Goal: Communication & Community: Connect with others

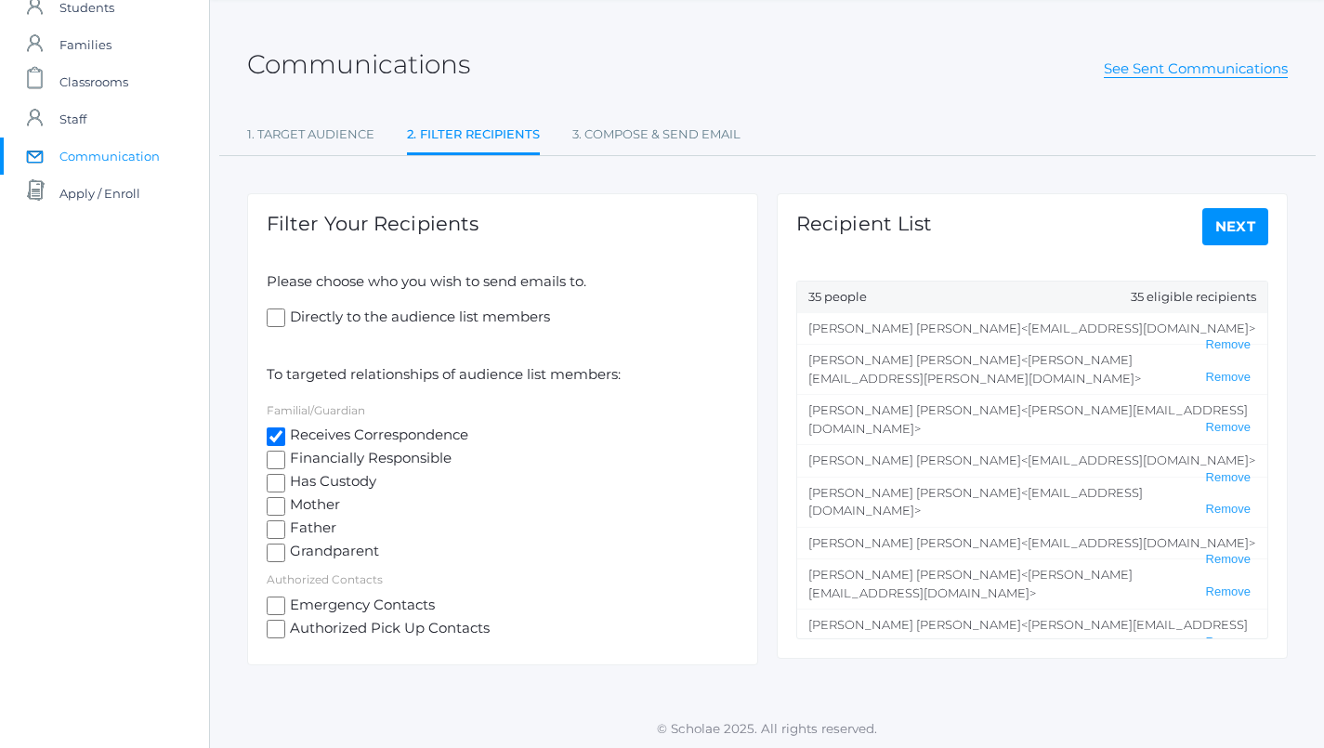
scroll to position [66, 0]
drag, startPoint x: 1082, startPoint y: 330, endPoint x: 925, endPoint y: 328, distance: 157.0
click at [1021, 328] on span "<abernardiwg@gmail.com>" at bounding box center [1138, 328] width 234 height 15
copy span "abernardiwg@gmail.com>"
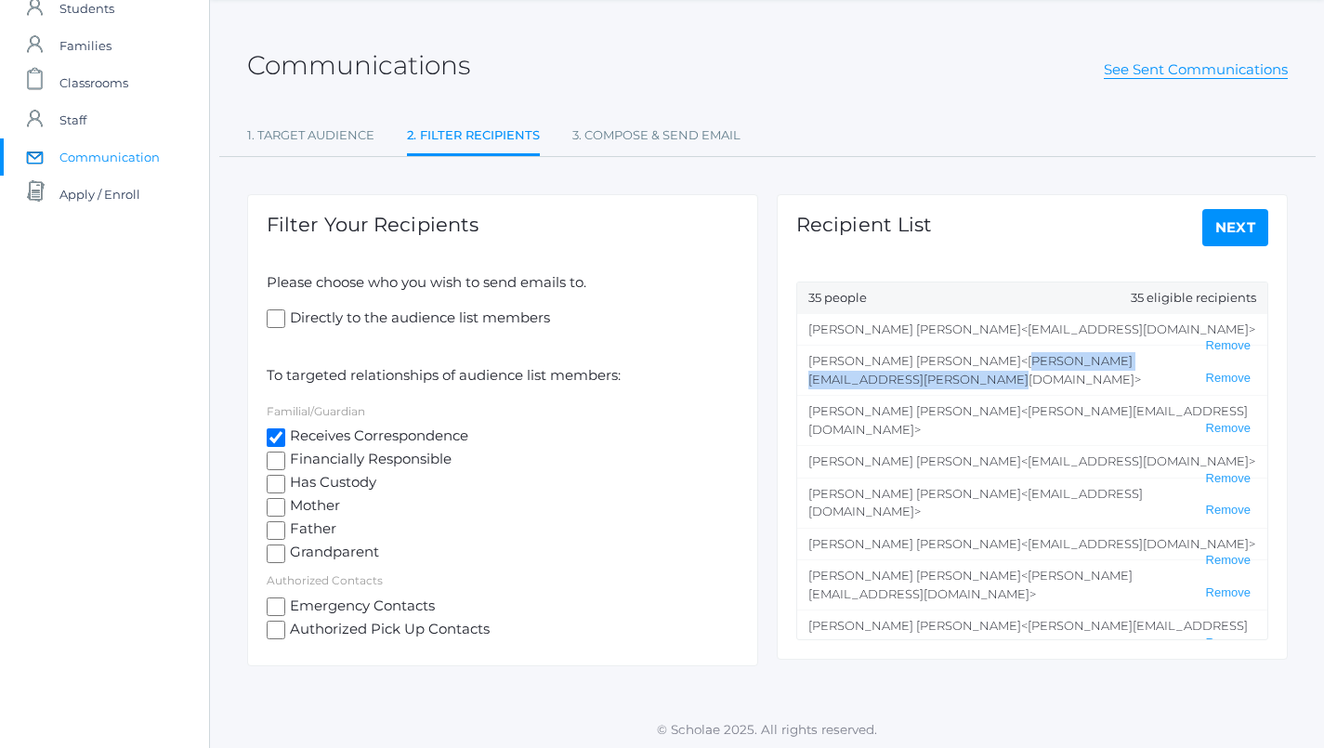
drag, startPoint x: 1169, startPoint y: 359, endPoint x: 923, endPoint y: 359, distance: 246.1
click at [923, 359] on span "<heather.bernardi@beaconhillclassical.org>" at bounding box center [974, 369] width 333 height 33
copy span "heather.bernardi@beaconhillclassical.org"
click at [1100, 395] on li "Allison Arnold <allison-smart@hotmail.com> Remove" at bounding box center [1032, 420] width 470 height 50
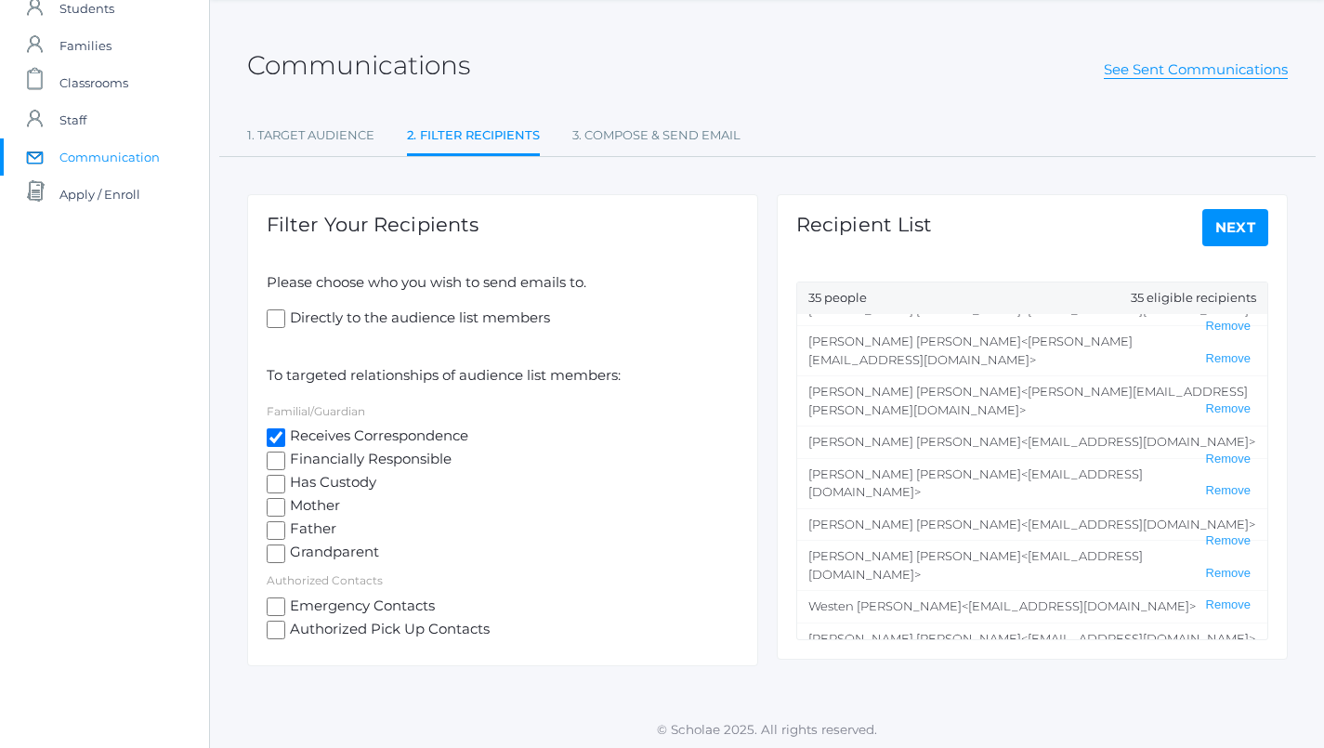
scroll to position [236, 0]
drag, startPoint x: 1068, startPoint y: 563, endPoint x: 923, endPoint y: 558, distance: 145.0
click at [923, 702] on li "Matthew Bradley <matismud@gmail.com> Remove" at bounding box center [1032, 718] width 470 height 33
click at [1055, 711] on span "<matismud@gmail.com>" at bounding box center [1138, 718] width 234 height 15
drag, startPoint x: 927, startPoint y: 536, endPoint x: 1131, endPoint y: 538, distance: 204.4
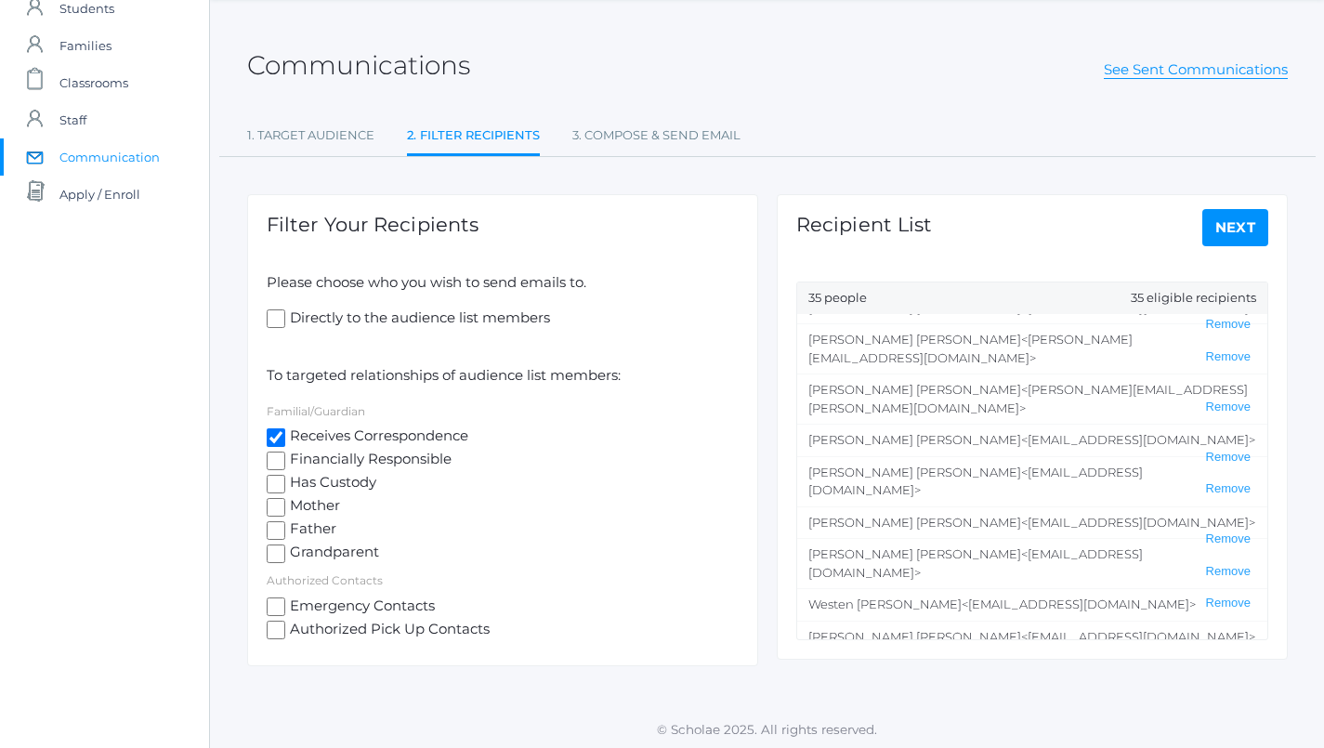
click at [1131, 660] on span "<joy.bradley@beaconhillclassical.org>" at bounding box center [975, 676] width 334 height 33
copy span "oy.bradley@beaconhillclassical.org"
click at [985, 620] on li "Maureen Taylor <Healthwithmo@gmail.com> Remove" at bounding box center [1032, 636] width 470 height 33
drag, startPoint x: 920, startPoint y: 565, endPoint x: 1053, endPoint y: 571, distance: 133.0
click at [1053, 711] on span "<matismud@gmail.com>" at bounding box center [1138, 718] width 234 height 15
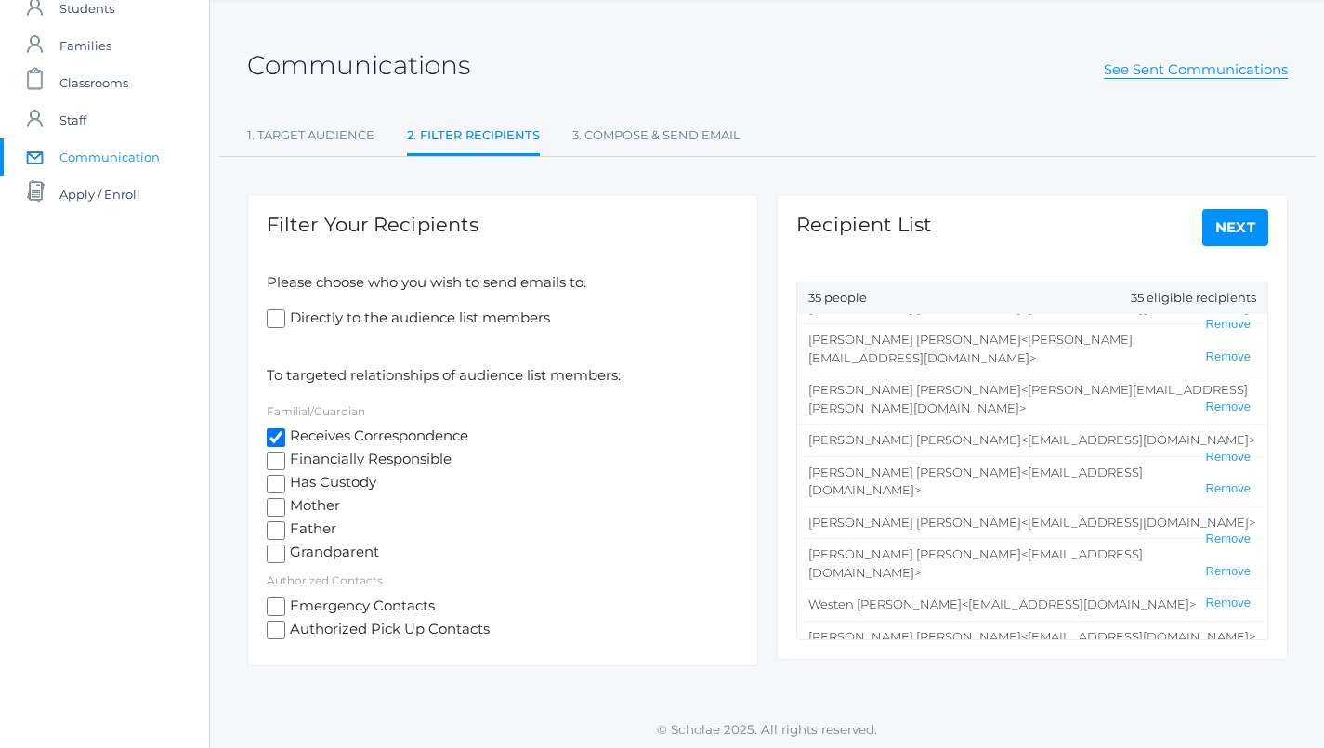
copy span "matismud@gmail.com"
click at [1021, 629] on span "<Healthwithmo@gmail.com>" at bounding box center [1138, 636] width 234 height 15
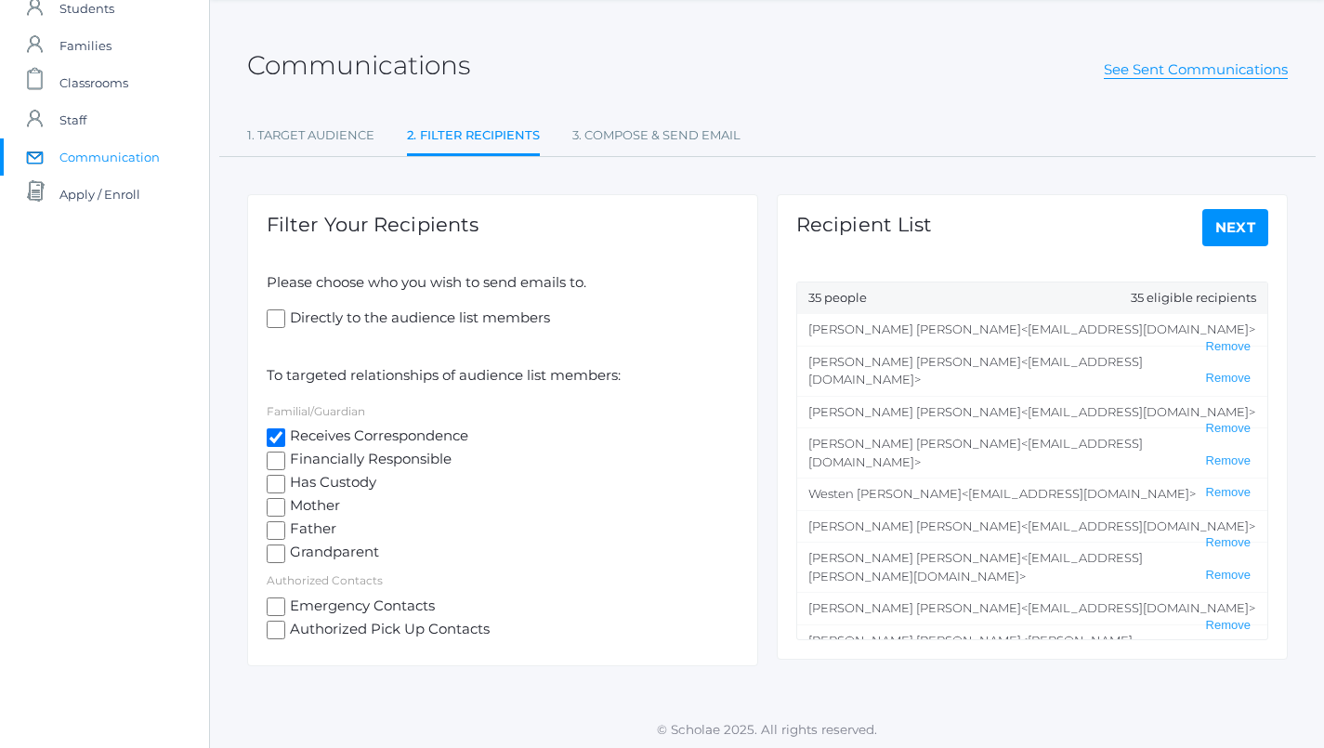
scroll to position [421, 0]
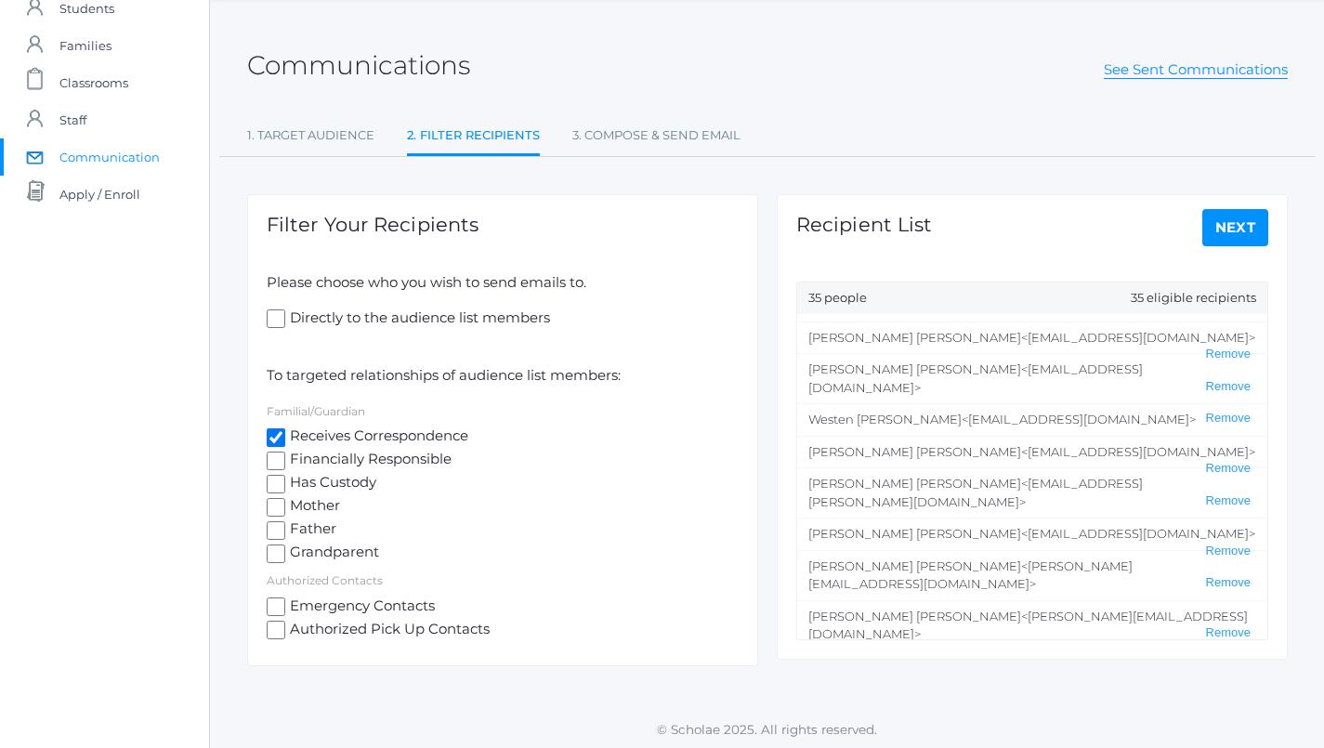
drag, startPoint x: 911, startPoint y: 507, endPoint x: 1142, endPoint y: 509, distance: 230.4
copy span "maureen.doyle@beaconhillclassical.org"
click at [1015, 558] on span "<jon.opus@gmail.com>" at bounding box center [970, 574] width 324 height 33
drag, startPoint x: 1034, startPoint y: 475, endPoint x: 905, endPoint y: 477, distance: 129.1
click at [1021, 659] on span "<rddoyleca@gmail.com>" at bounding box center [1138, 666] width 234 height 15
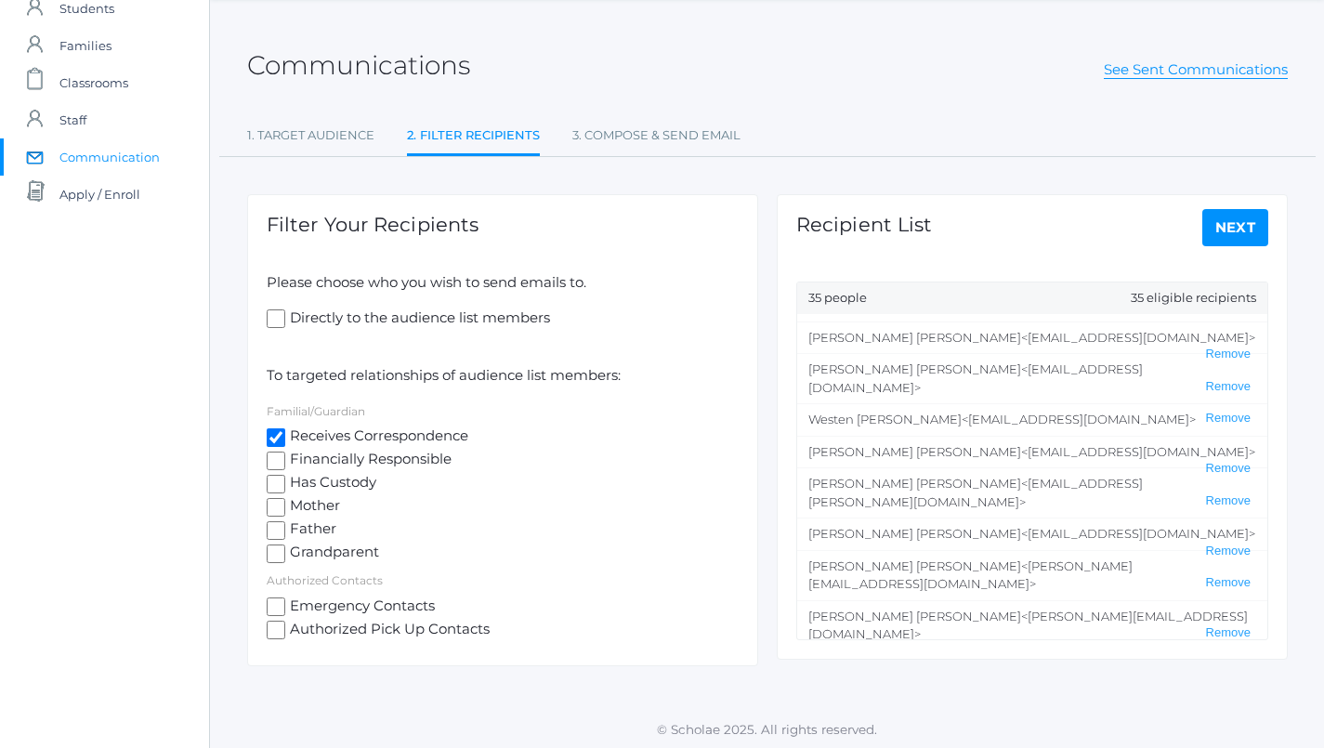
copy span "ddoyleca@gmail.com"
click at [1098, 650] on li "Richard Doyle <rddoyleca@gmail.com> Remove" at bounding box center [1032, 666] width 470 height 33
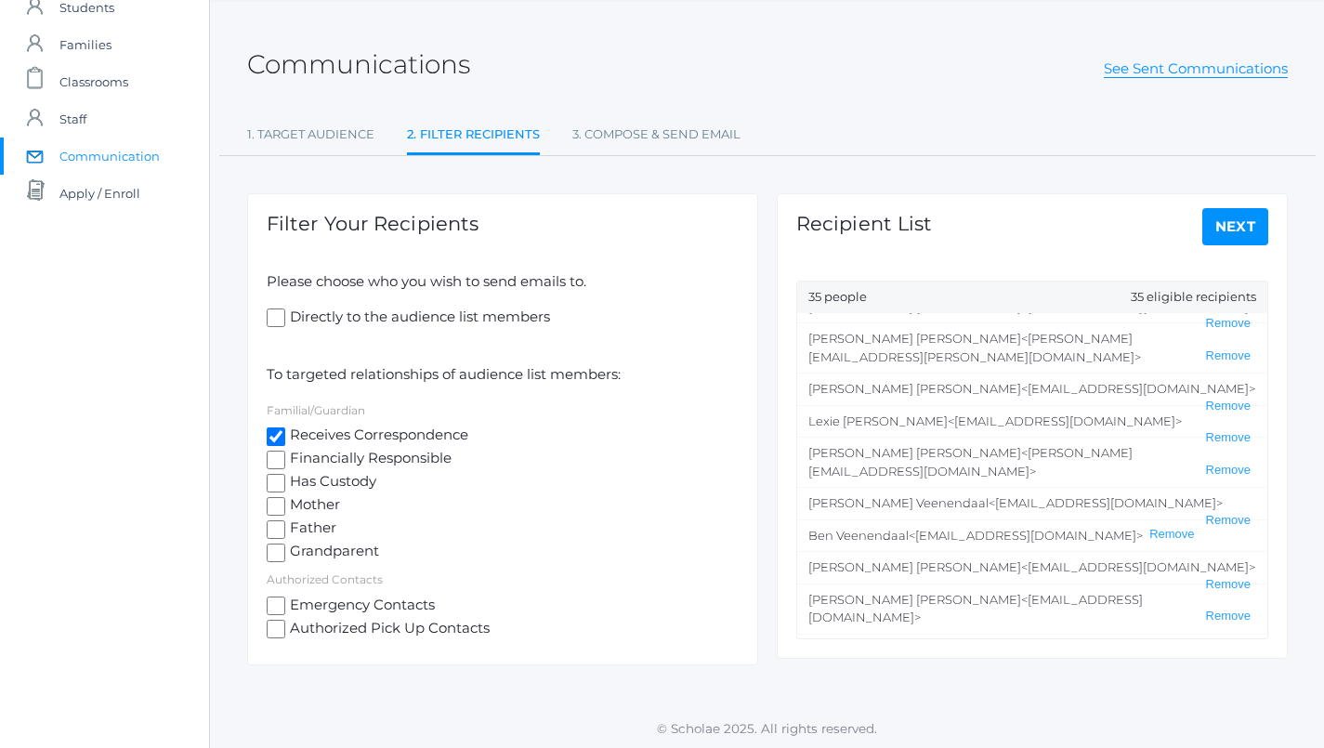
scroll to position [66, 0]
drag, startPoint x: 892, startPoint y: 497, endPoint x: 1049, endPoint y: 495, distance: 157.0
copy span "Amberjeanart@gmail.com"
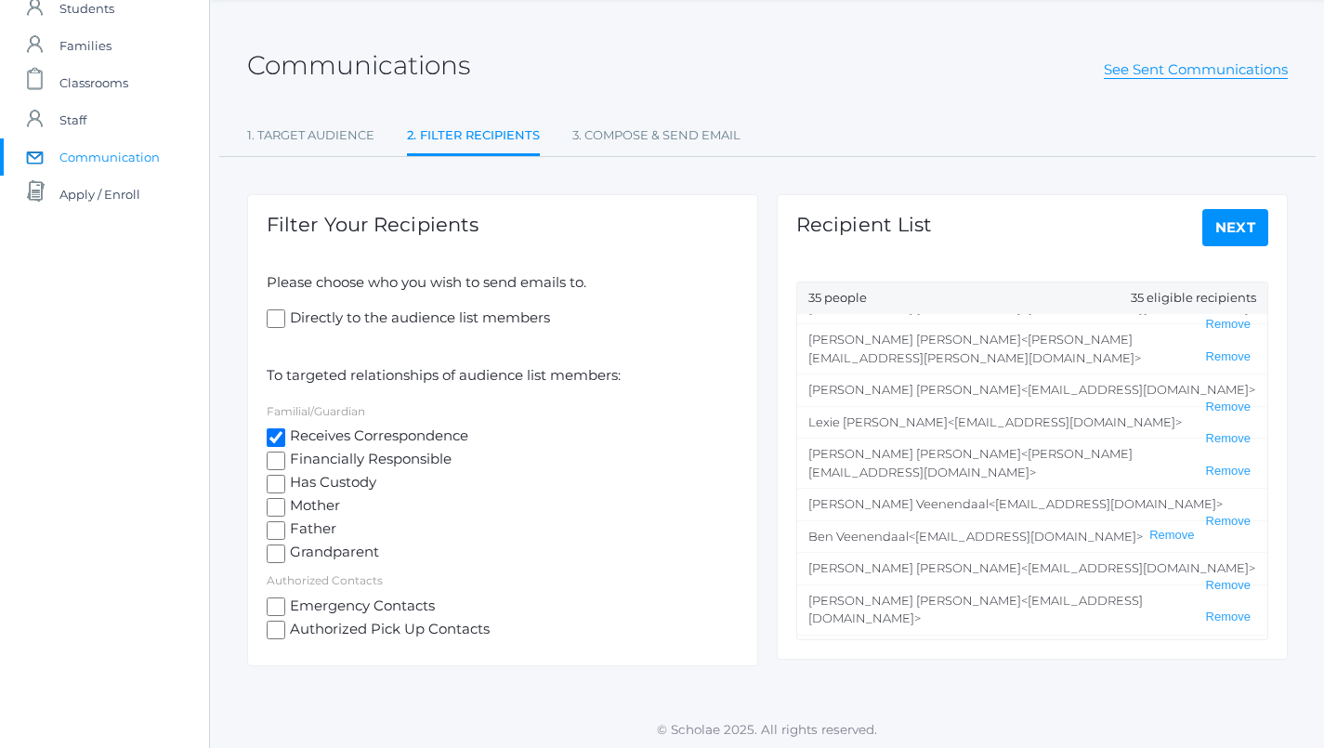
drag, startPoint x: 1026, startPoint y: 623, endPoint x: 900, endPoint y: 624, distance: 126.3
drag, startPoint x: 1025, startPoint y: 624, endPoint x: 900, endPoint y: 624, distance: 124.5
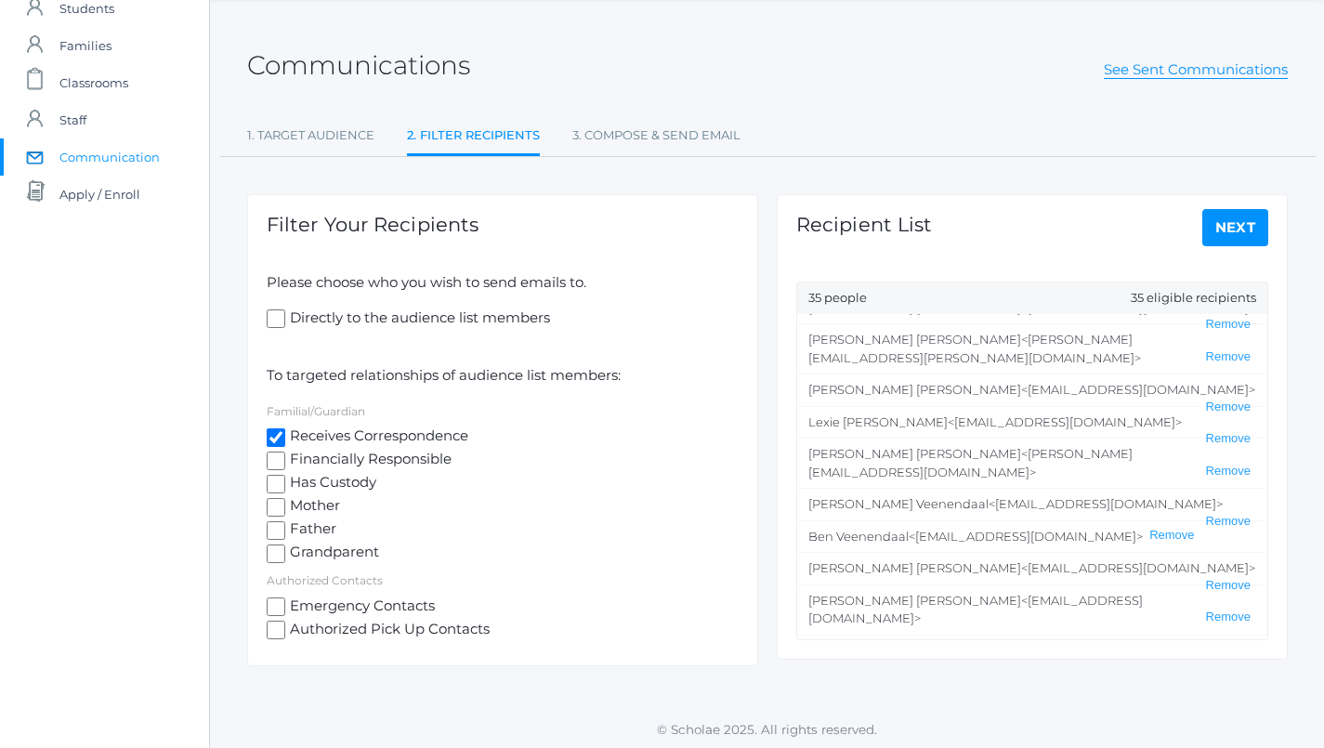
drag, startPoint x: 898, startPoint y: 624, endPoint x: 1025, endPoint y: 624, distance: 126.3
copy span "Areid@westmont.edu"
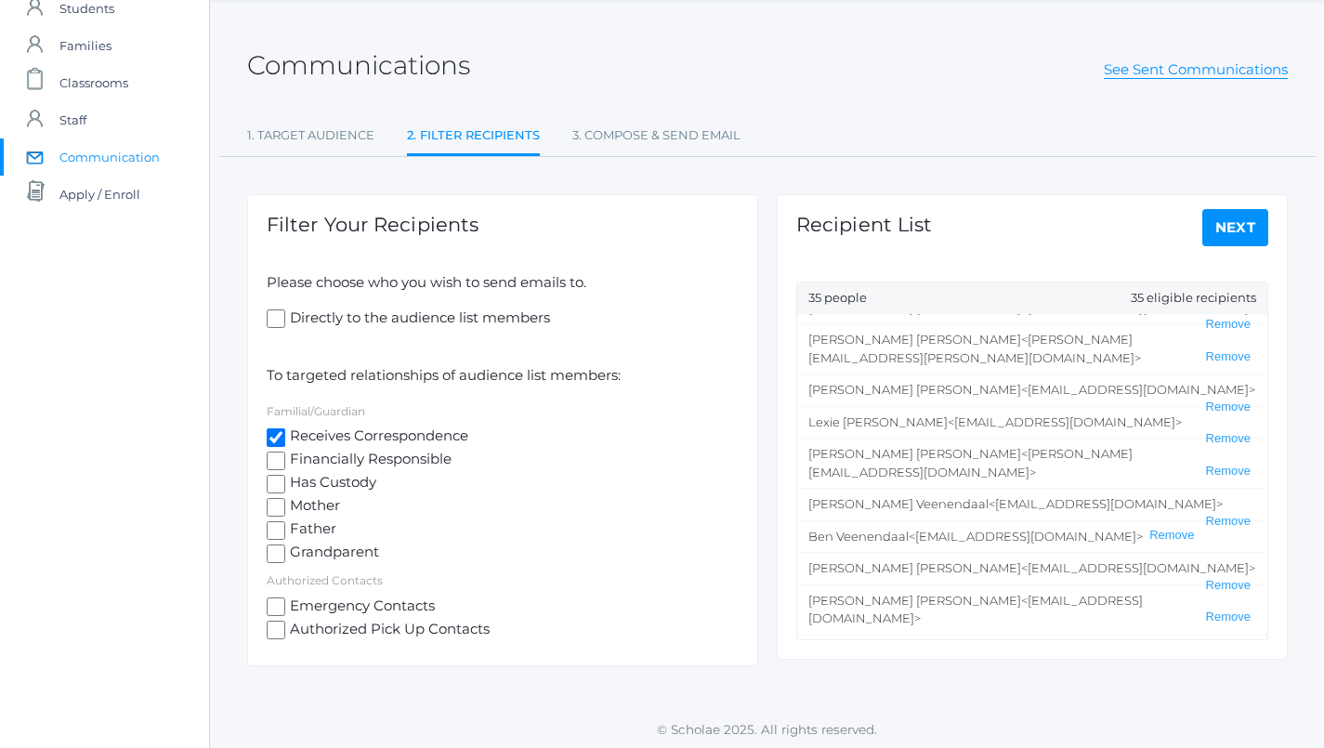
drag, startPoint x: 901, startPoint y: 561, endPoint x: 1049, endPoint y: 559, distance: 147.7
copy span "gregsigwing@gmail.com"
drag, startPoint x: 924, startPoint y: 531, endPoint x: 1094, endPoint y: 530, distance: 170.0
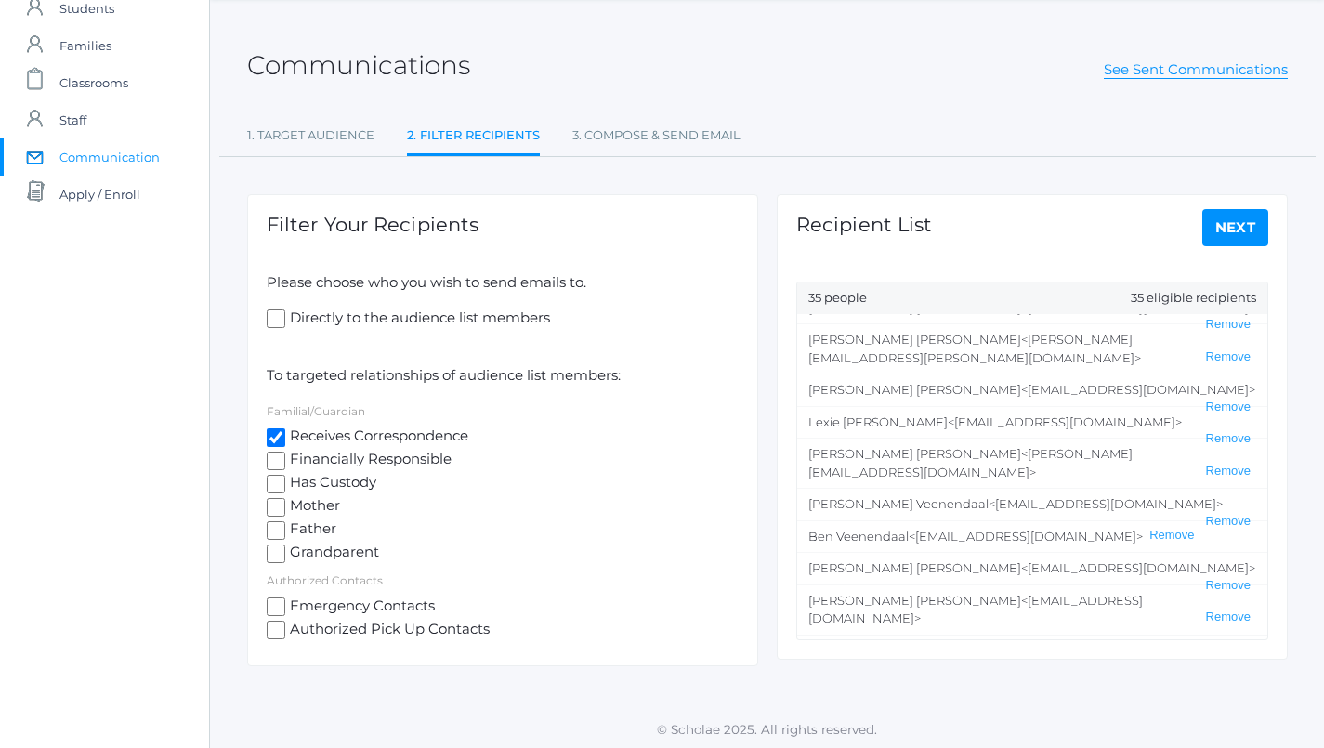
drag, startPoint x: 938, startPoint y: 594, endPoint x: 1092, endPoint y: 593, distance: 154.2
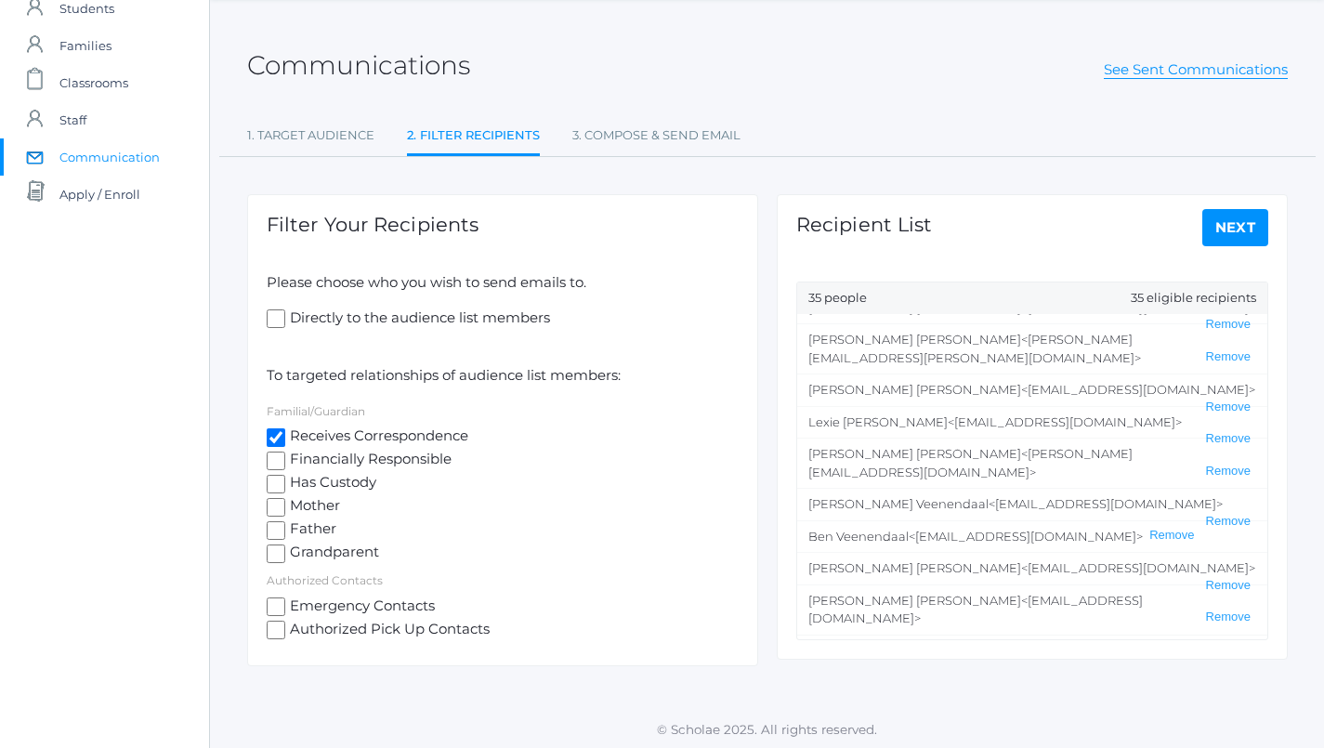
drag, startPoint x: 922, startPoint y: 463, endPoint x: 1077, endPoint y: 464, distance: 155.1
click at [1077, 724] on span "<annaaliselove@gmail.com>" at bounding box center [1138, 731] width 234 height 15
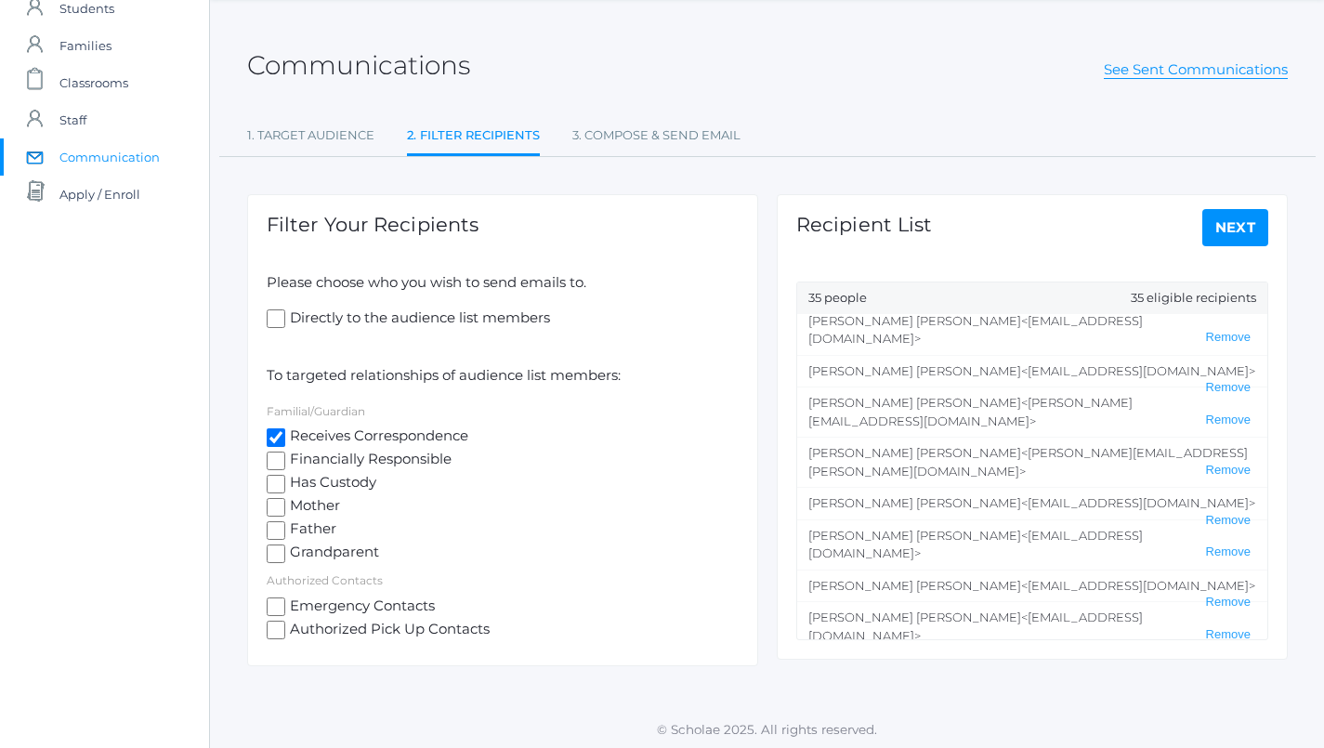
scroll to position [132, 0]
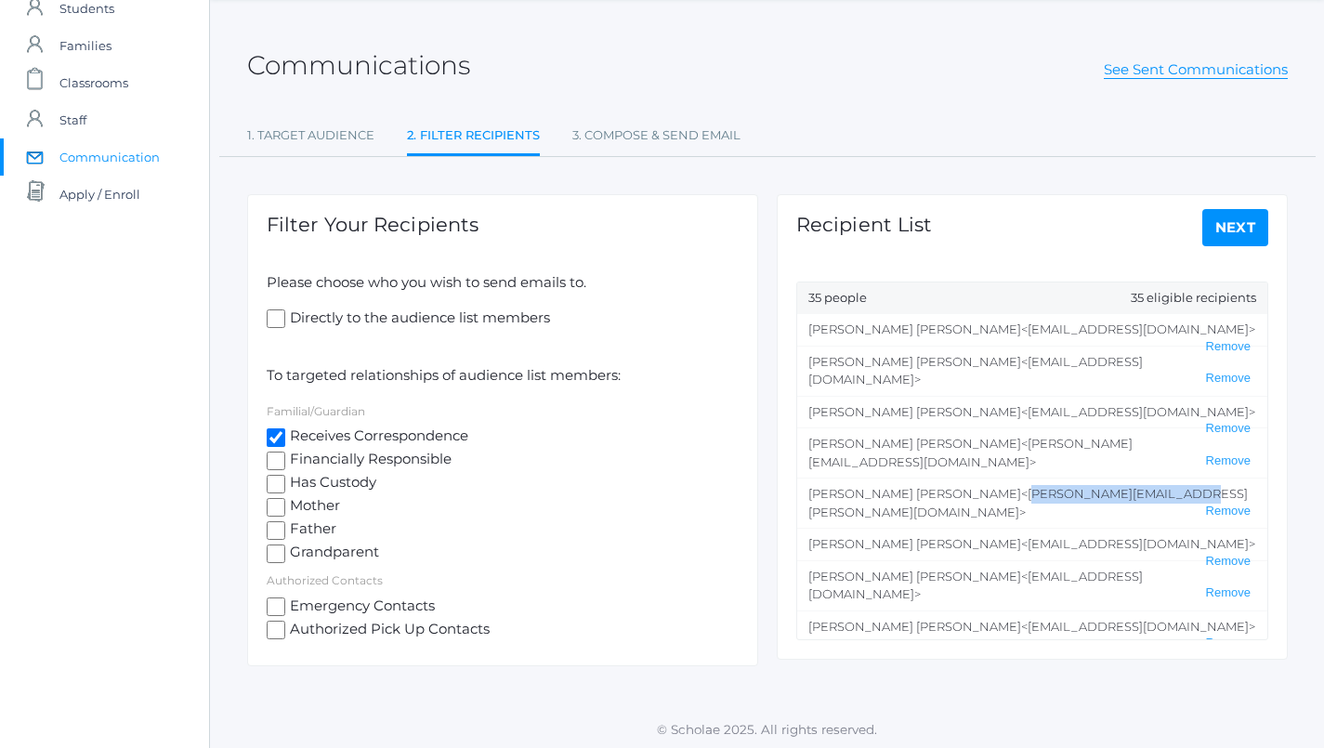
drag, startPoint x: 891, startPoint y: 415, endPoint x: 1046, endPoint y: 412, distance: 155.1
click at [1046, 486] on span "<jason.w.waite@gmail.com>" at bounding box center [1027, 502] width 439 height 33
click at [932, 427] on li "Erin Waite <erin.waite16@gmail.com> Remove" at bounding box center [1032, 452] width 470 height 50
drag, startPoint x: 881, startPoint y: 385, endPoint x: 1021, endPoint y: 387, distance: 139.4
click at [1021, 436] on span "<erin.waite16@gmail.com>" at bounding box center [970, 452] width 324 height 33
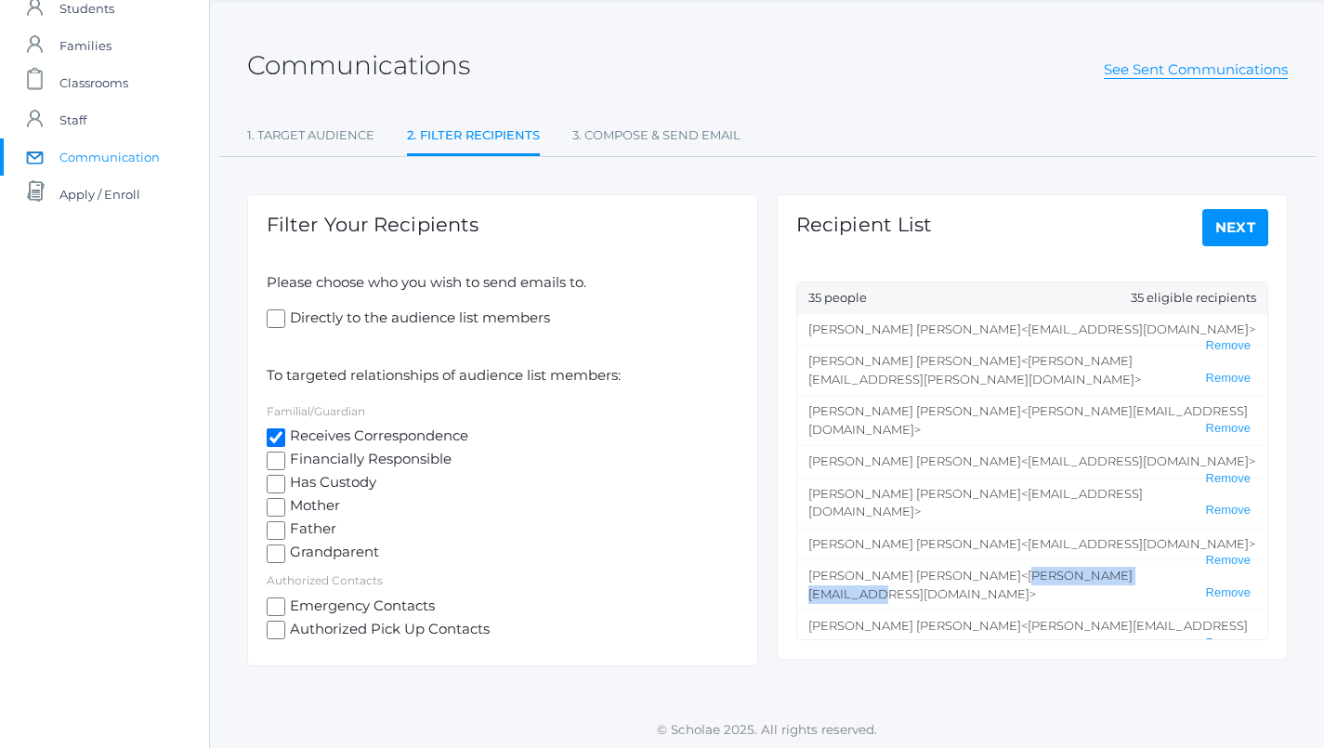
scroll to position [56, 0]
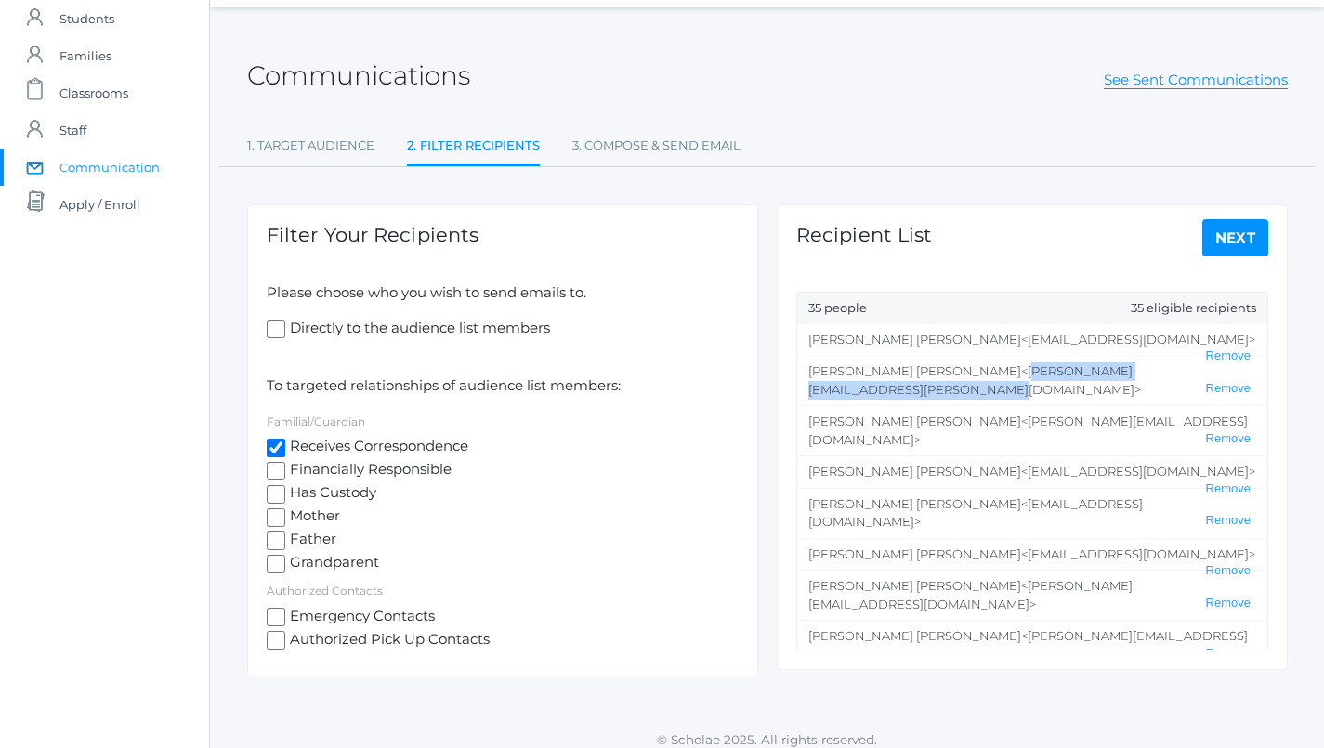
drag, startPoint x: 922, startPoint y: 372, endPoint x: 1165, endPoint y: 372, distance: 242.4
click at [1141, 372] on span "<heather.bernardi@beaconhillclassical.org>" at bounding box center [974, 379] width 333 height 33
click at [1021, 334] on span "<abernardiwg@gmail.com>" at bounding box center [1138, 339] width 234 height 15
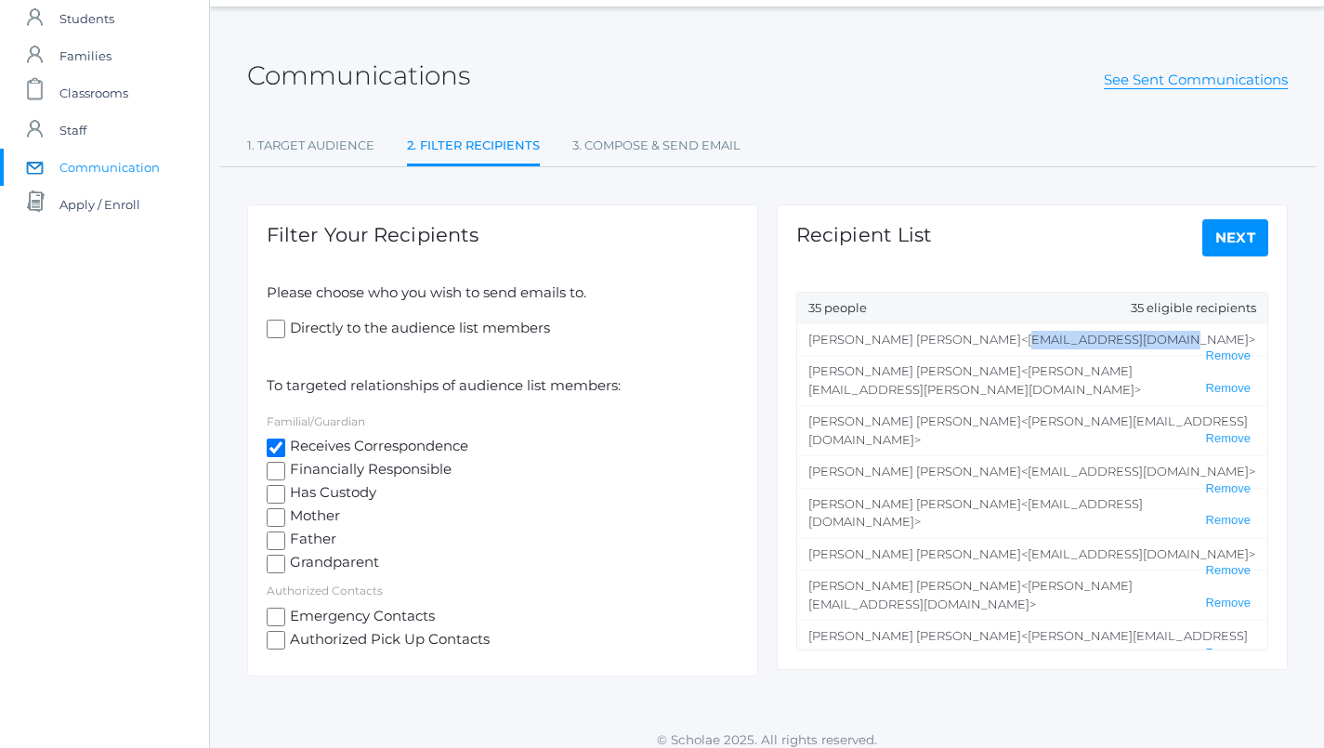
drag, startPoint x: 927, startPoint y: 337, endPoint x: 1077, endPoint y: 342, distance: 150.5
click at [1077, 342] on span "<abernardiwg@gmail.com>" at bounding box center [1138, 339] width 234 height 15
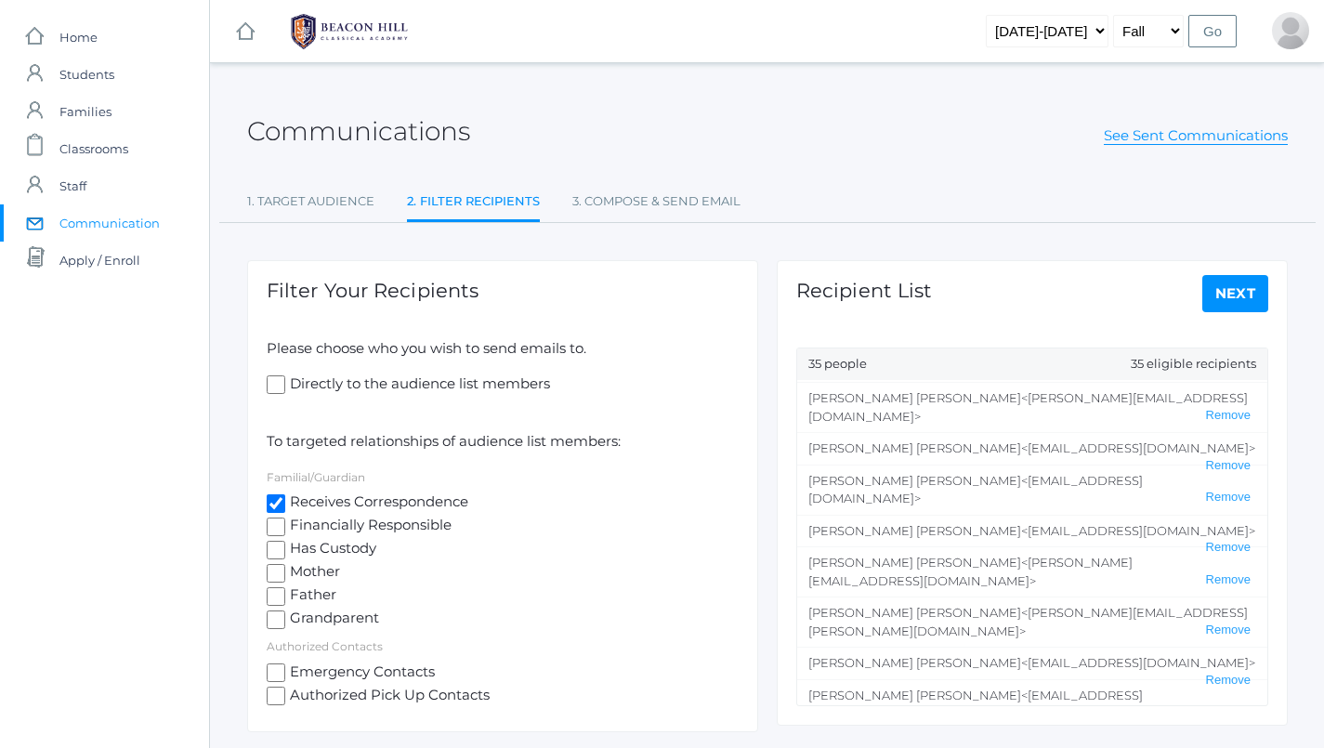
scroll to position [106, 0]
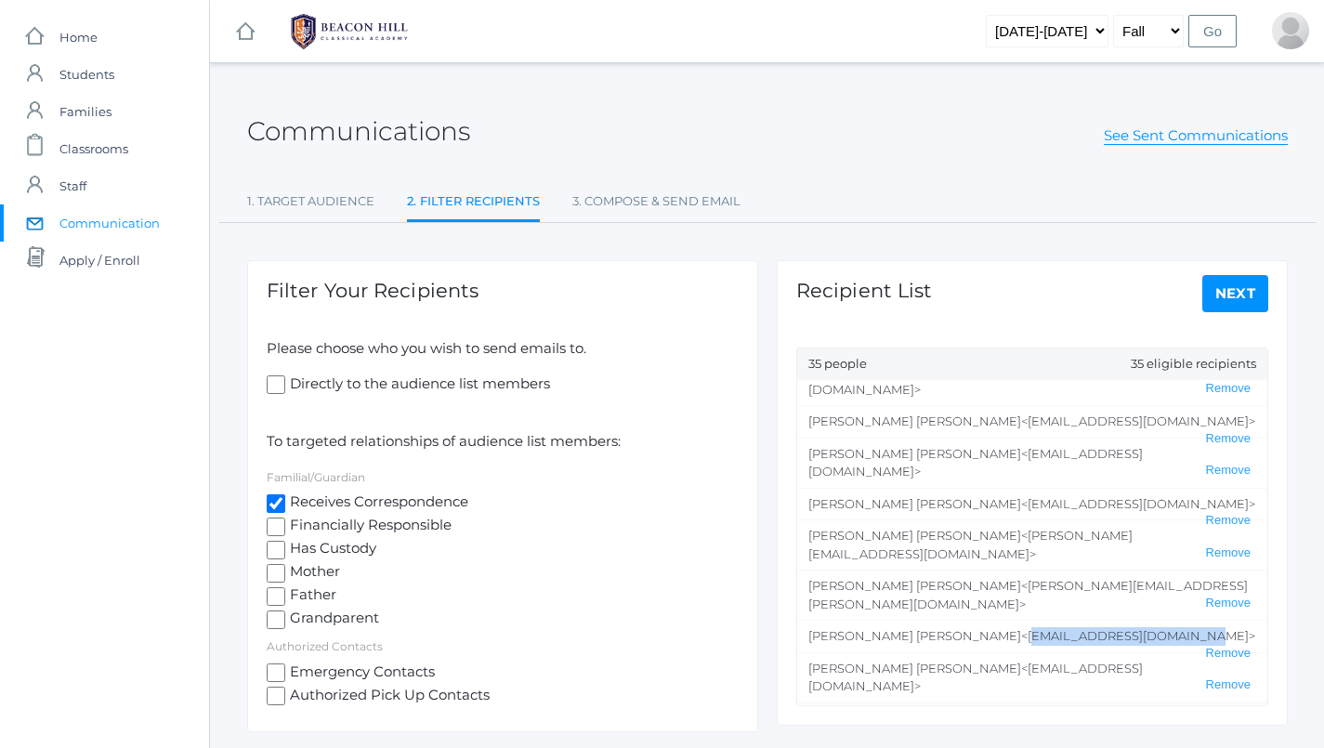
drag, startPoint x: 904, startPoint y: 540, endPoint x: 1064, endPoint y: 536, distance: 159.8
click at [1064, 628] on span "<ramonaedlin@fastmail.com>" at bounding box center [1138, 635] width 234 height 15
click at [1021, 628] on span "<ramonaedlin@fastmail.com>" at bounding box center [1138, 635] width 234 height 15
drag, startPoint x: 889, startPoint y: 568, endPoint x: 1035, endPoint y: 577, distance: 146.1
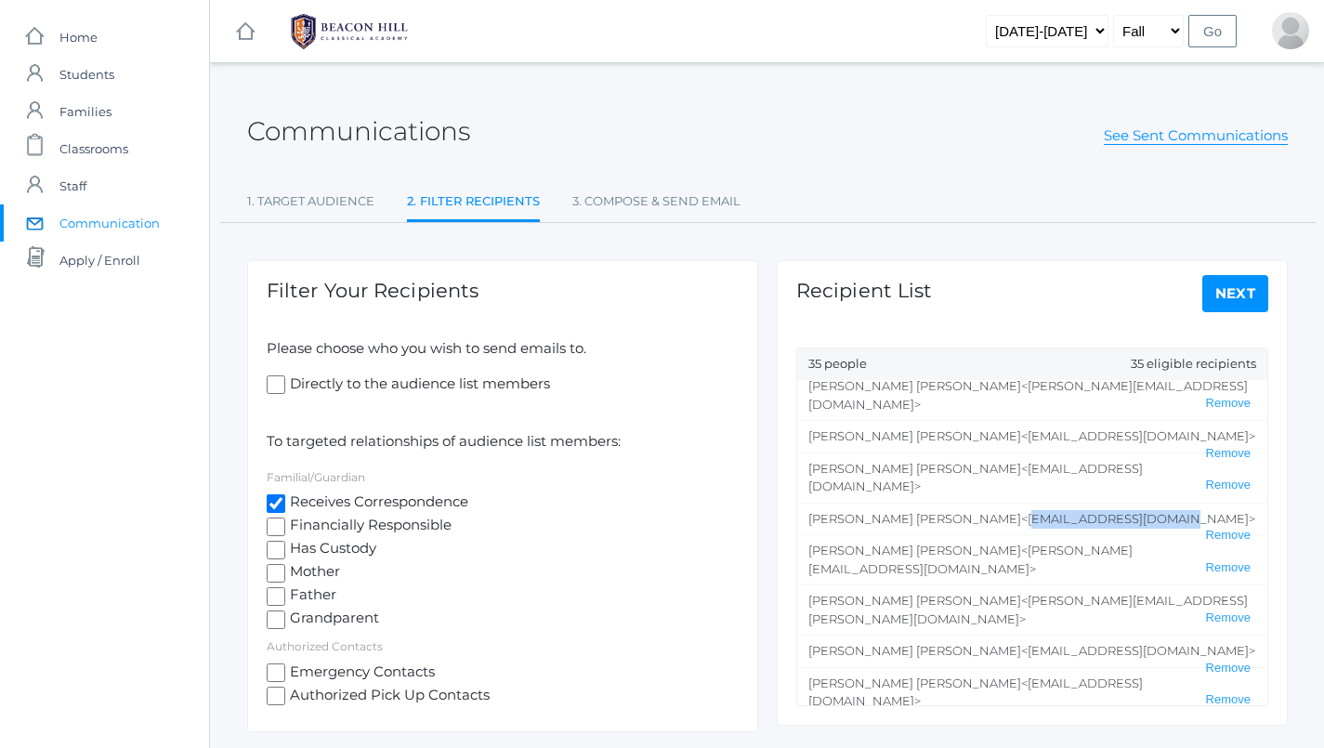
drag, startPoint x: 893, startPoint y: 463, endPoint x: 1030, endPoint y: 463, distance: 137.5
click at [1030, 511] on span "<vivianbeaty@gmail.com>" at bounding box center [1138, 518] width 234 height 15
click at [985, 461] on span "<beatycw@gmail.com>" at bounding box center [975, 477] width 334 height 33
drag, startPoint x: 925, startPoint y: 432, endPoint x: 1048, endPoint y: 429, distance: 122.6
click at [1048, 461] on span "<beatycw@gmail.com>" at bounding box center [975, 477] width 334 height 33
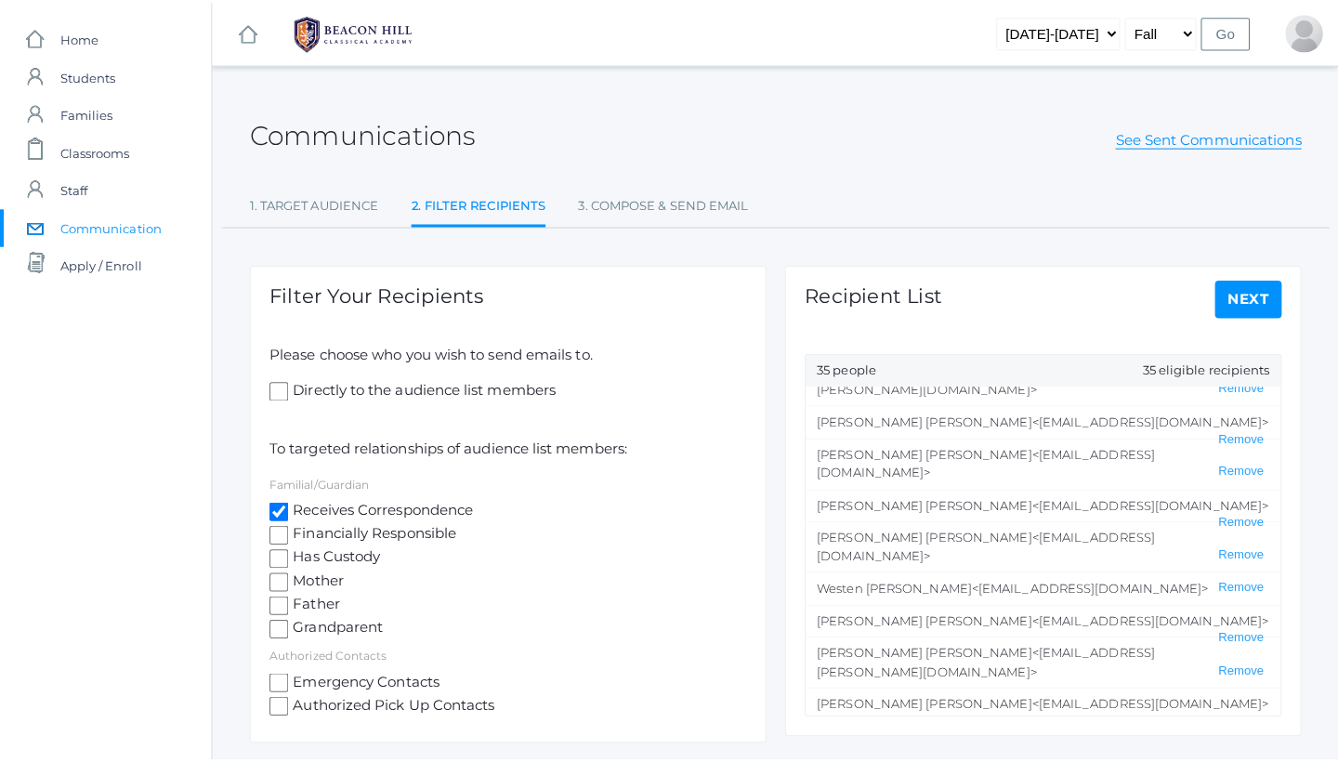
scroll to position [328, 0]
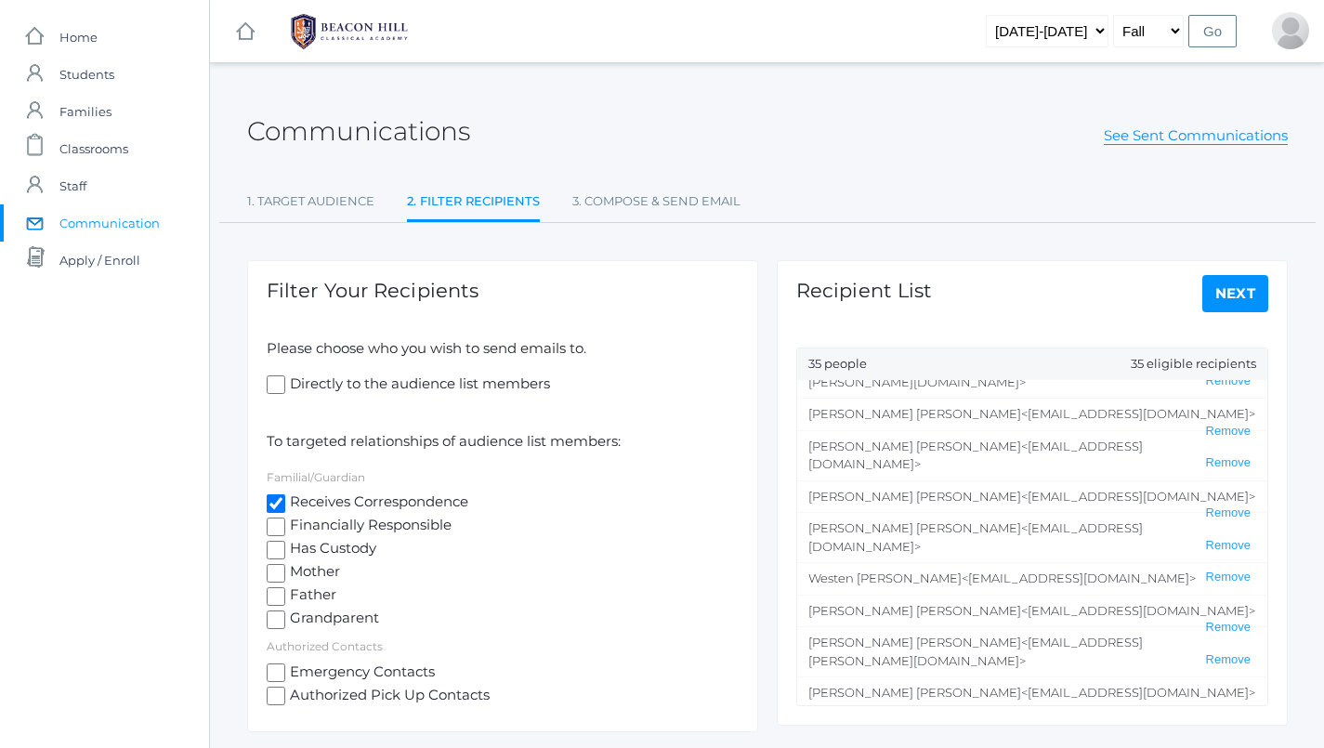
drag, startPoint x: 901, startPoint y: 603, endPoint x: 1048, endPoint y: 608, distance: 146.9
click at [906, 709] on li "Jonathan Adams <jon.opus@gmail.com> Remove" at bounding box center [1032, 734] width 470 height 50
drag, startPoint x: 919, startPoint y: 572, endPoint x: 1042, endPoint y: 571, distance: 123.5
click at [109, 219] on span "Communication" at bounding box center [109, 222] width 100 height 37
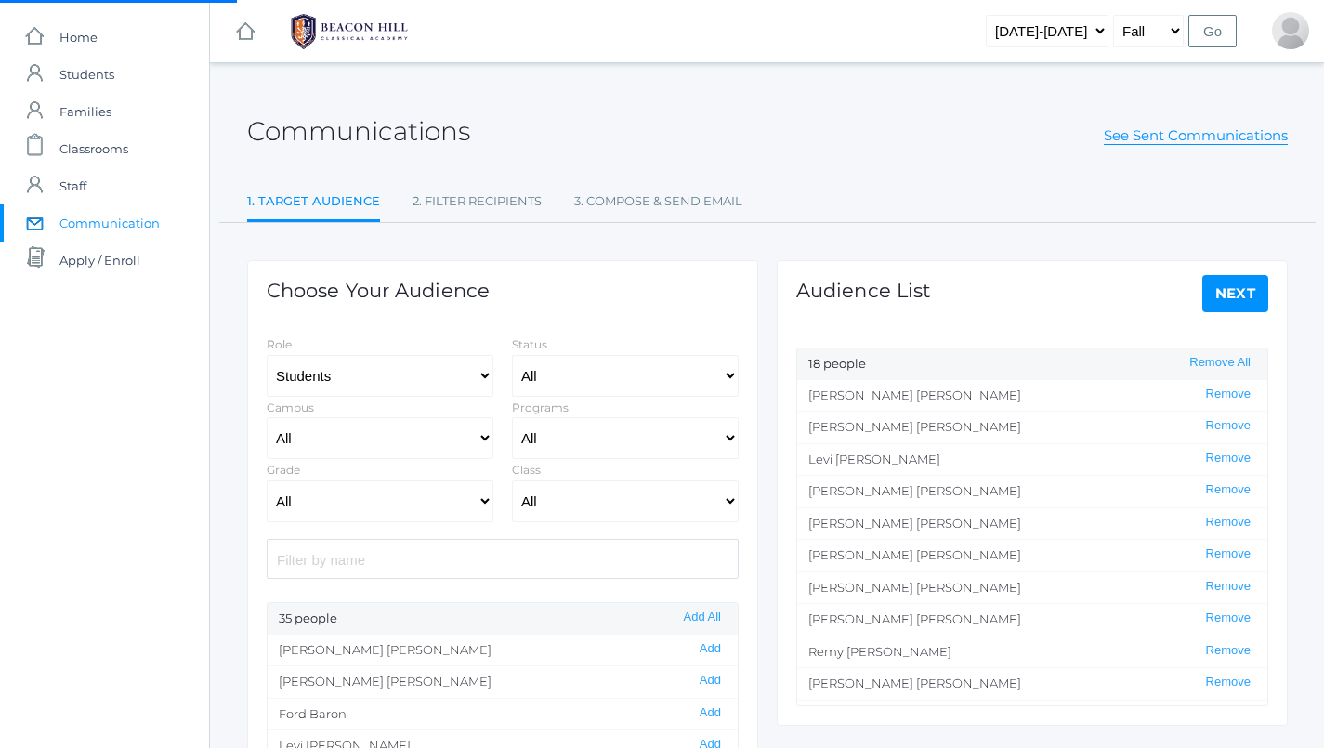
select select "Enrolled"
select select "lower"
select select "4"
click at [94, 129] on span "Families" at bounding box center [85, 111] width 52 height 37
click at [101, 139] on span "Classrooms" at bounding box center [93, 148] width 69 height 37
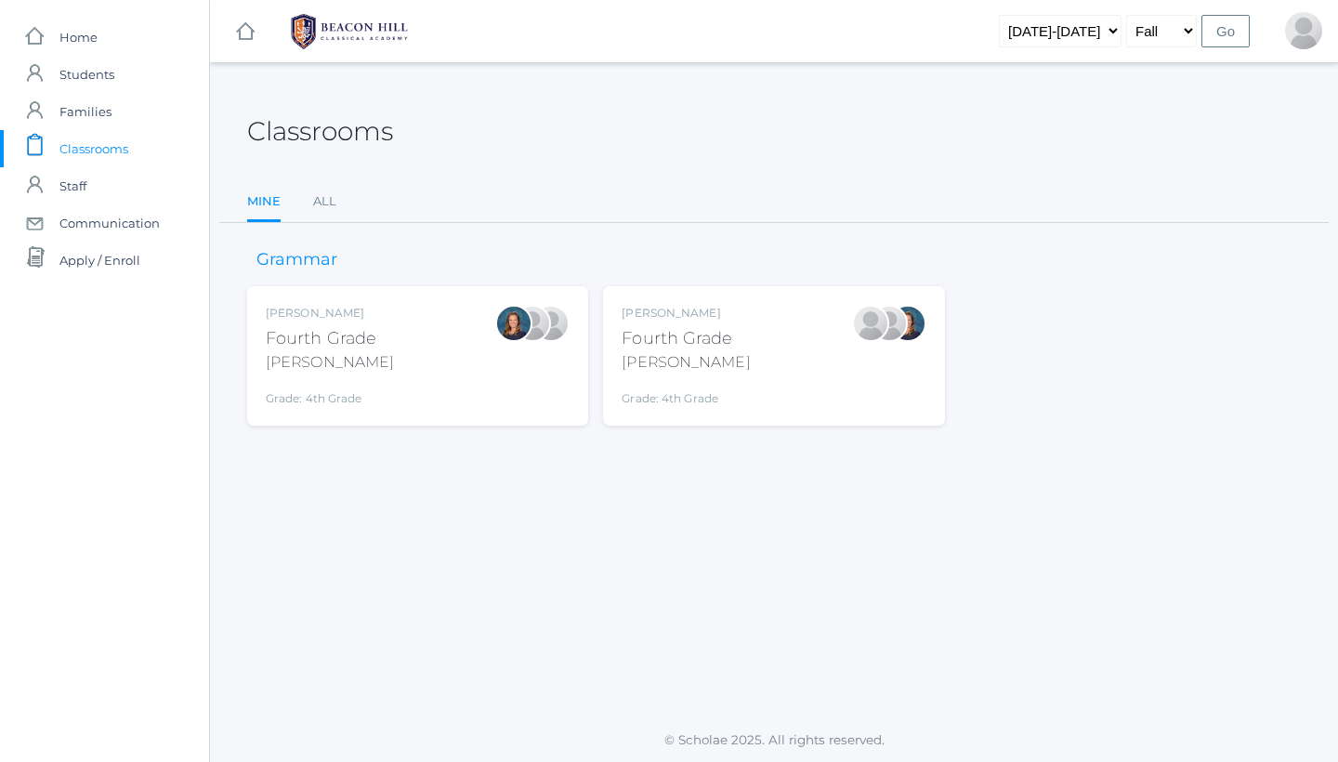
click at [678, 372] on div "Lydia Chaffin Fourth Grade Chaffin Grade: 4th Grade 04LA" at bounding box center [685, 356] width 128 height 102
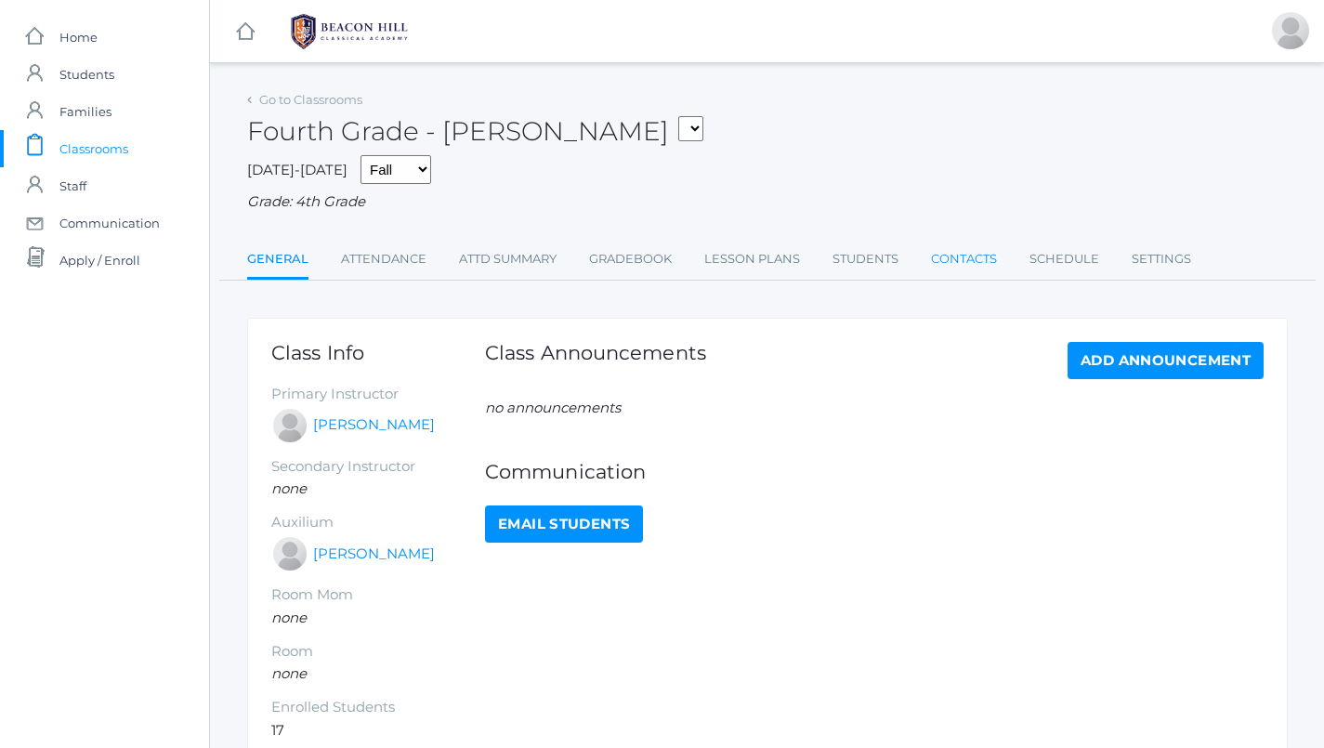
click at [952, 253] on link "Contacts" at bounding box center [964, 259] width 66 height 37
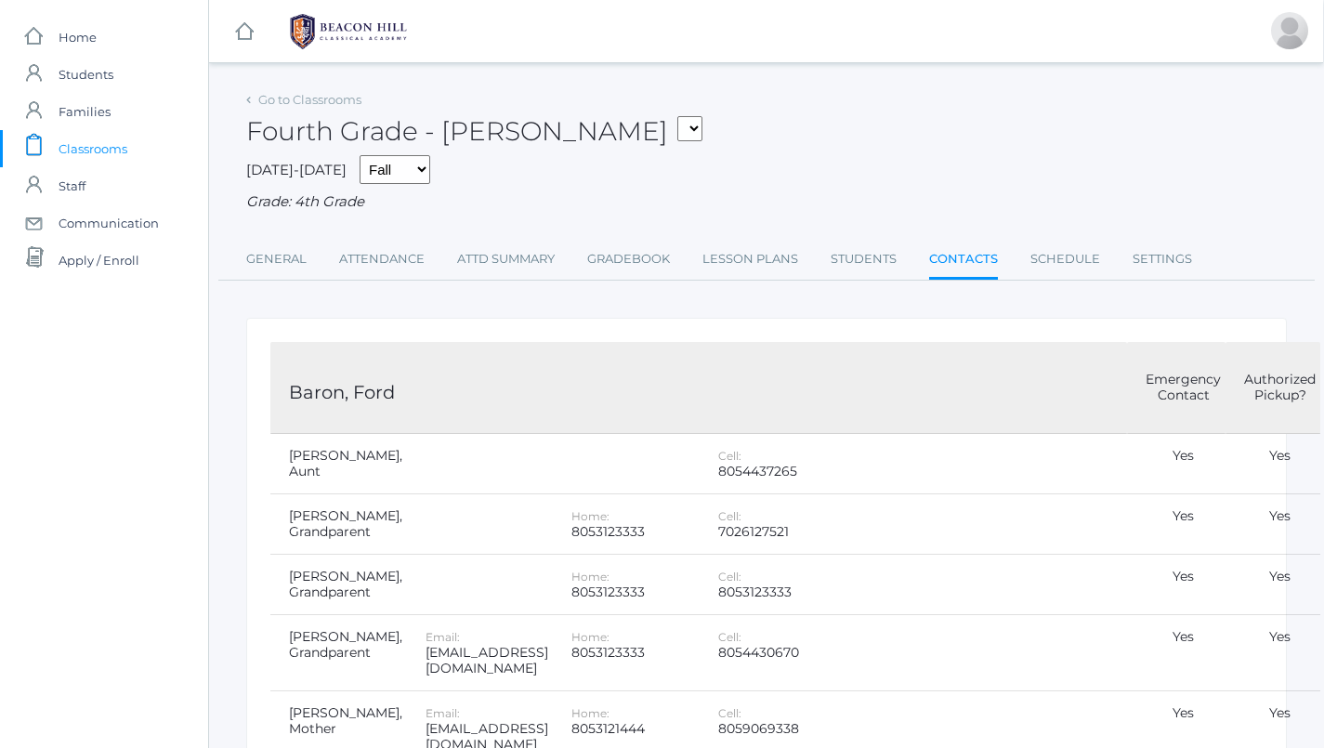
scroll to position [0, 1]
click at [147, 221] on span "Communication" at bounding box center [109, 222] width 100 height 37
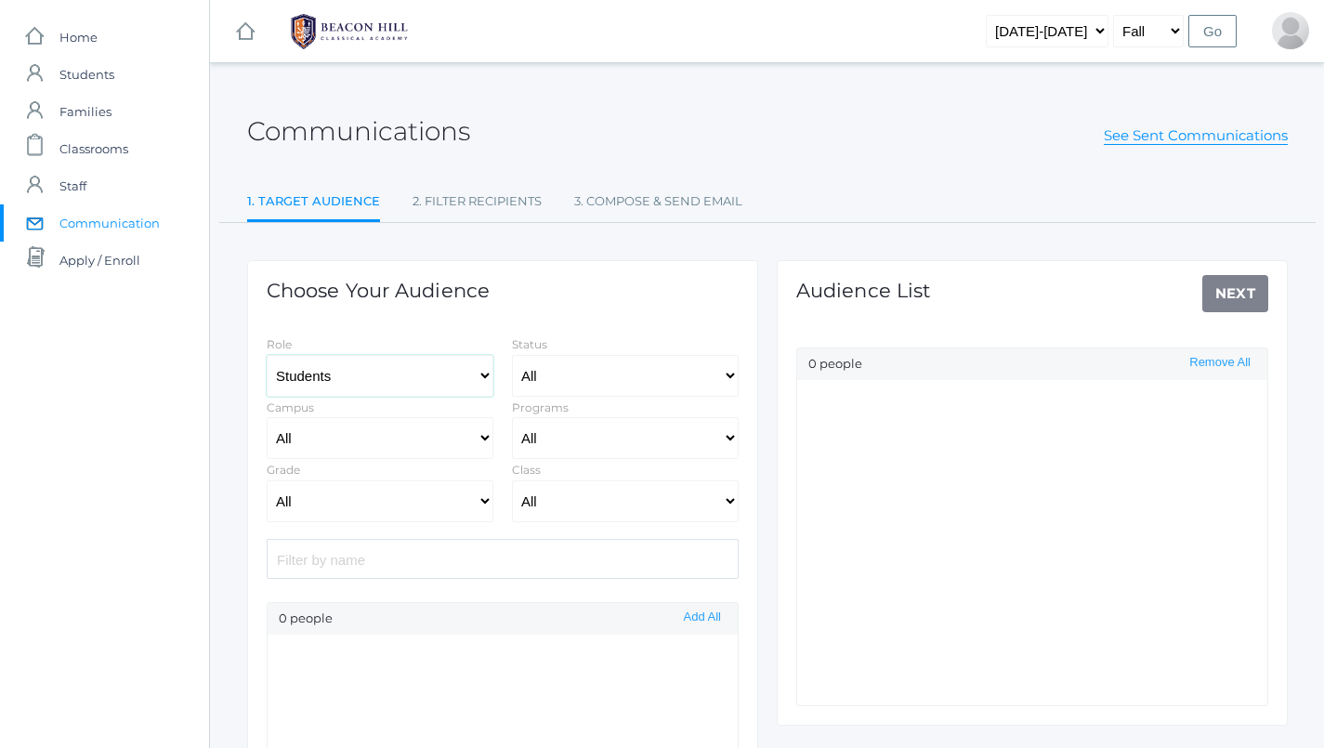
select select "Enrolled"
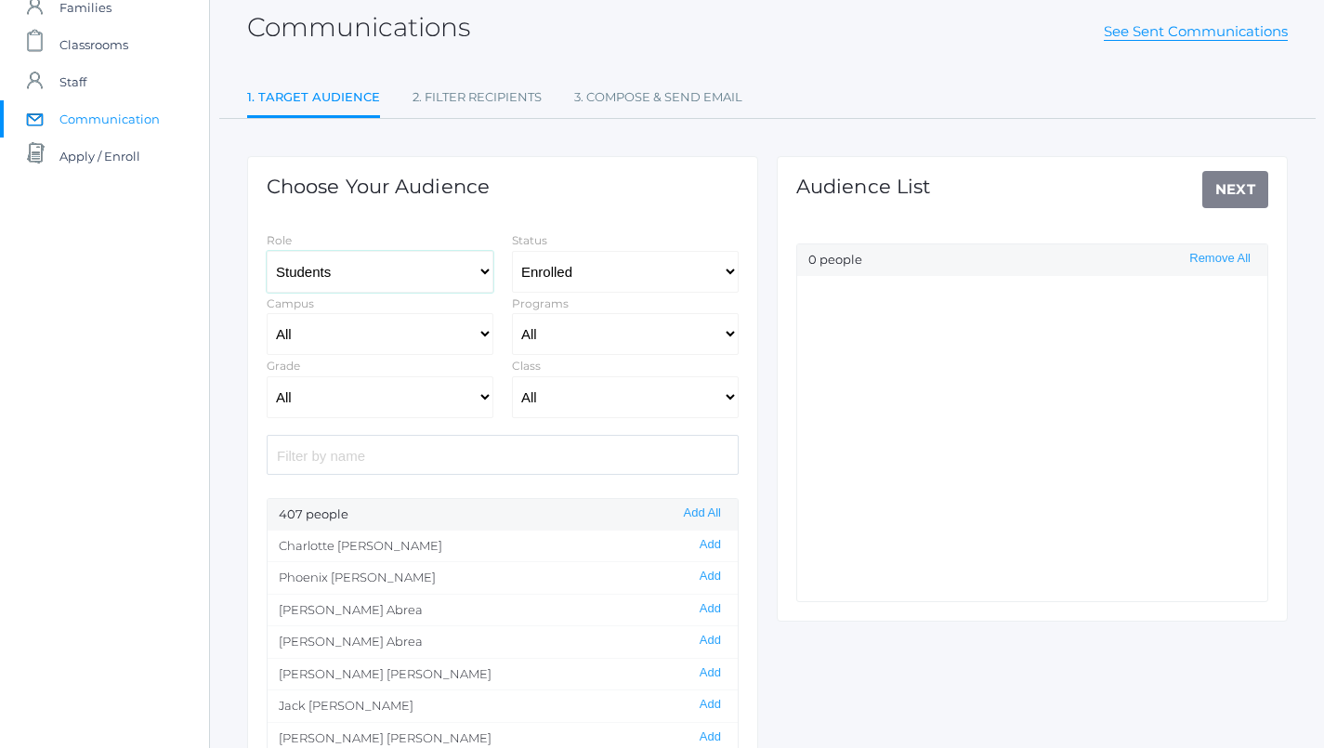
scroll to position [105, 0]
select select "lower"
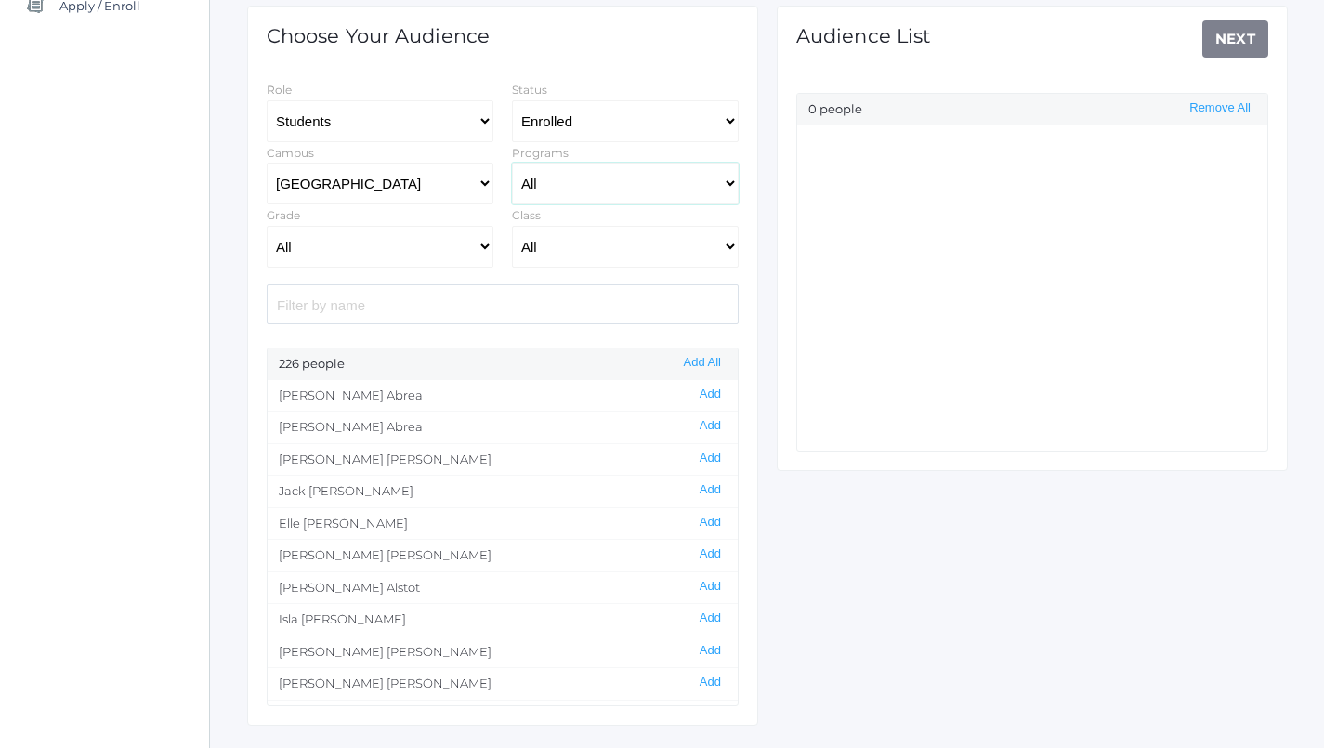
scroll to position [256, 0]
select select "4"
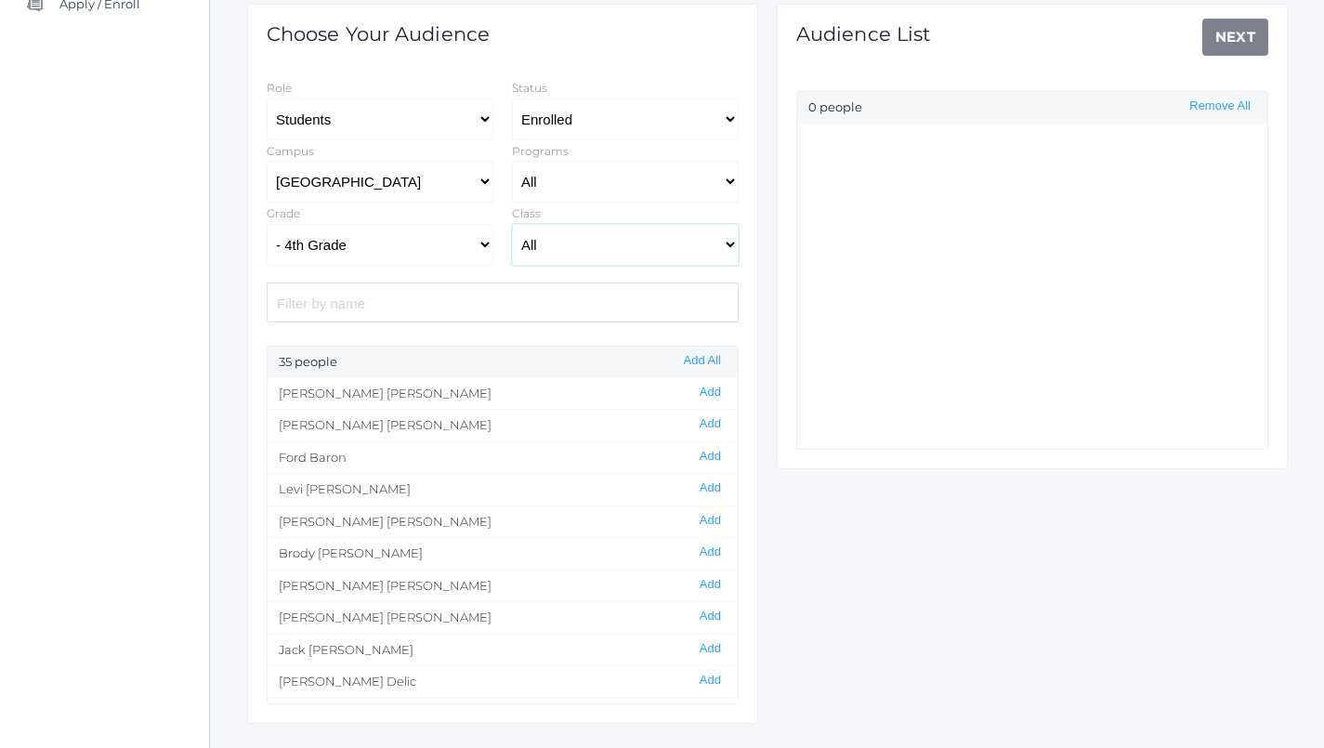
select select "1972"
click at [710, 357] on button "Add All" at bounding box center [702, 361] width 48 height 16
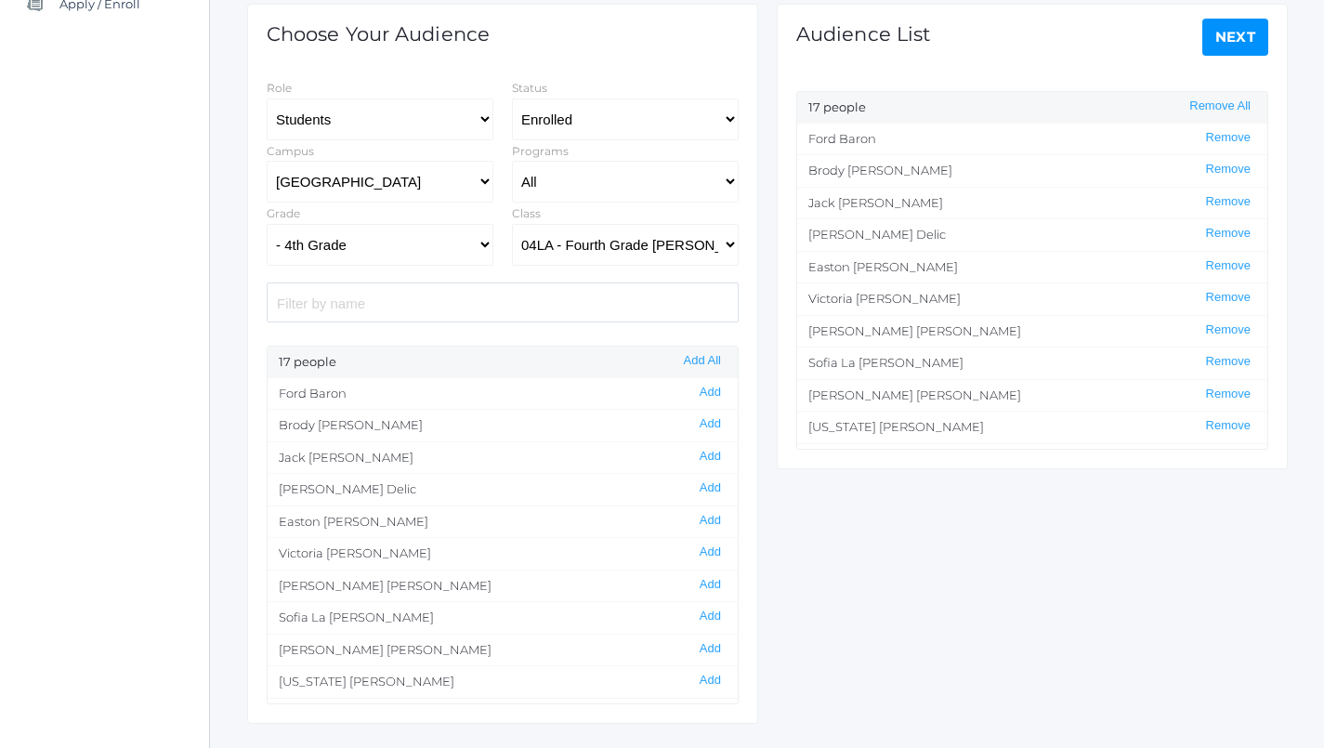
click at [1235, 48] on link "Next" at bounding box center [1235, 37] width 67 height 37
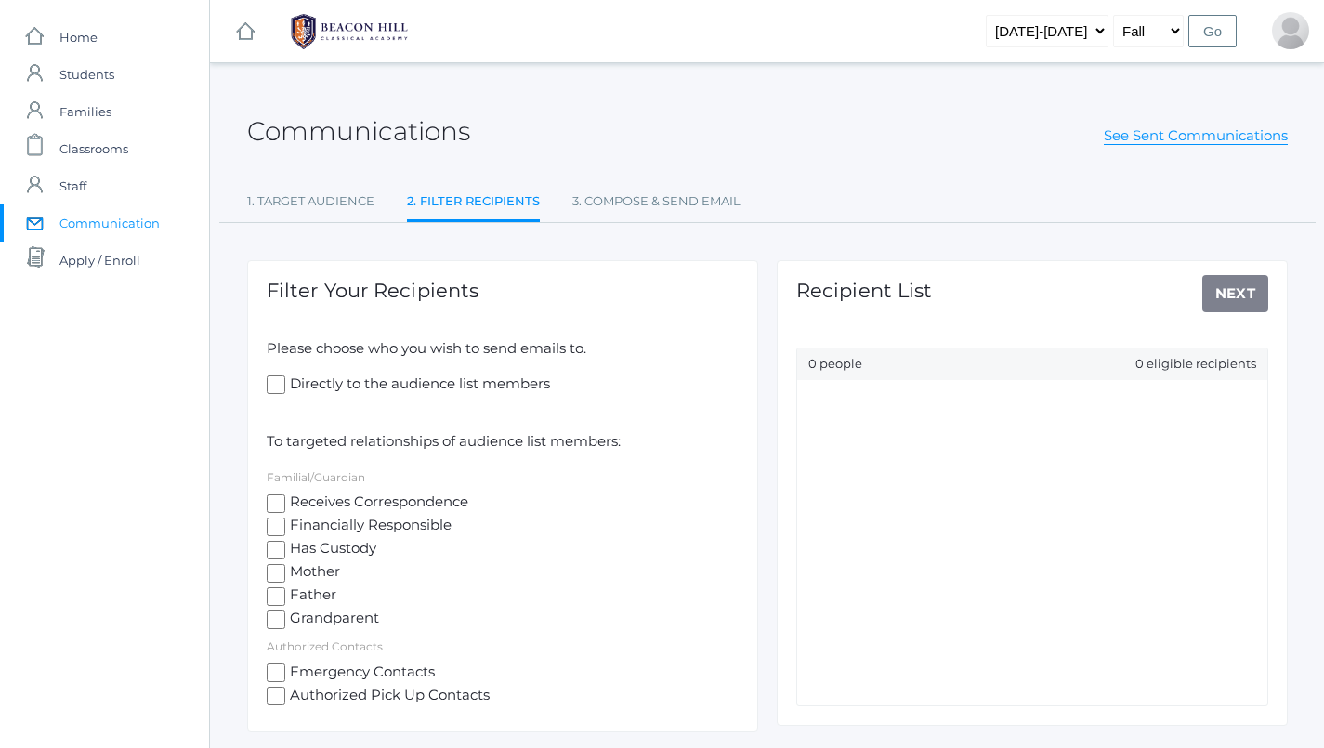
click at [269, 497] on input "Receives Correspondence" at bounding box center [276, 503] width 19 height 19
checkbox input "true"
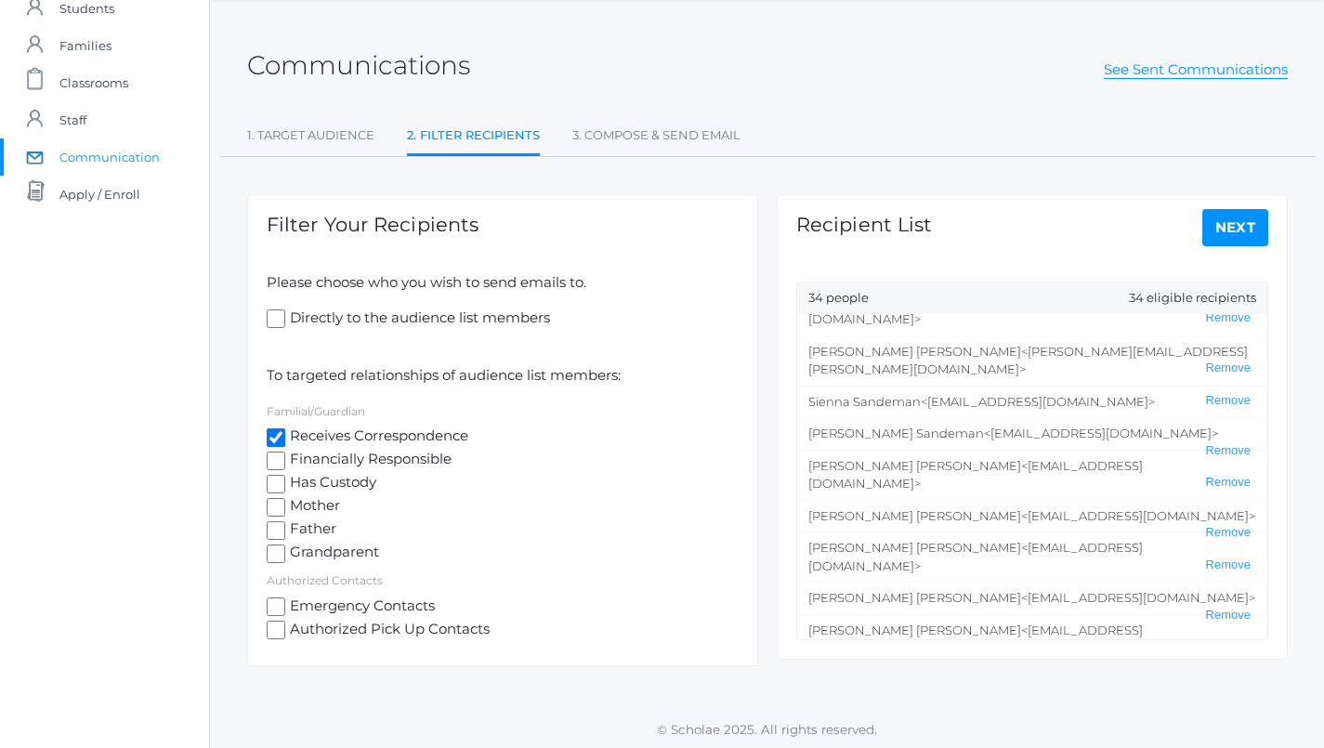
scroll to position [552, 0]
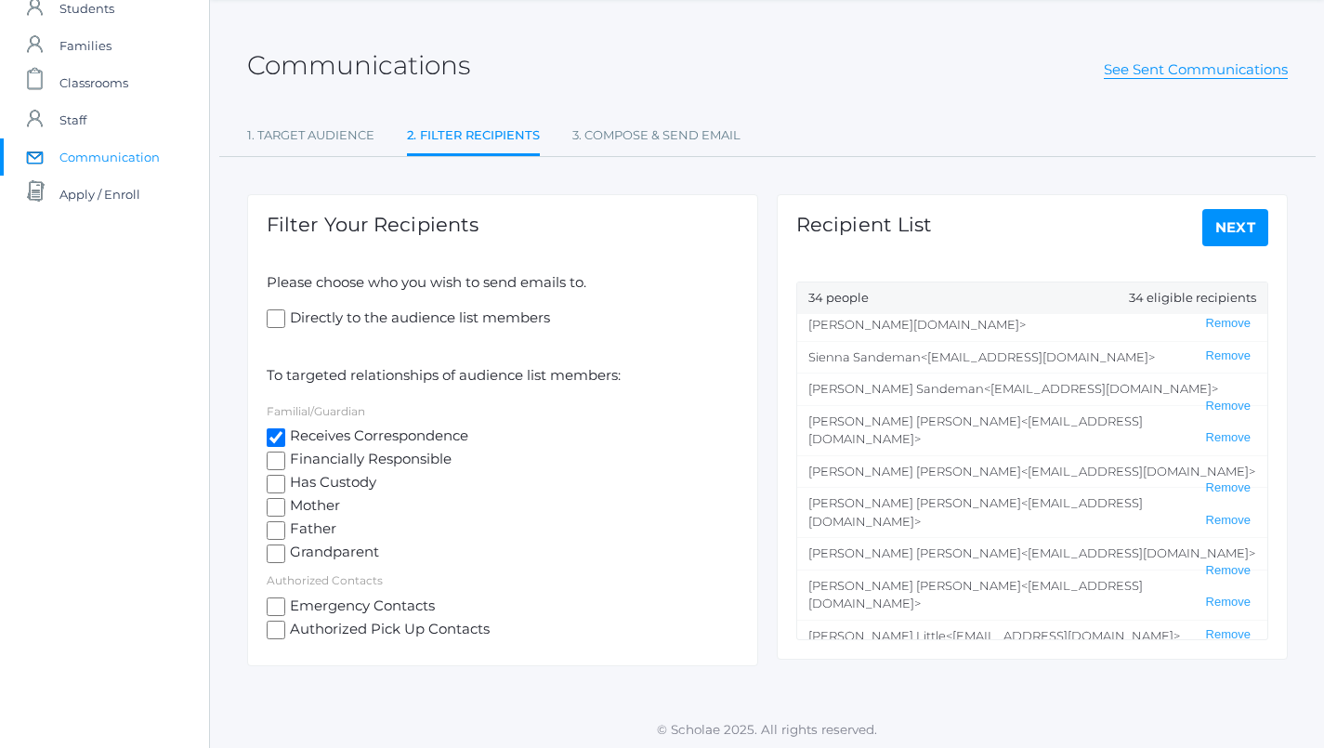
drag, startPoint x: 895, startPoint y: 474, endPoint x: 1035, endPoint y: 473, distance: 139.3
click at [1035, 692] on span "<[EMAIL_ADDRESS][DOMAIN_NAME]>" at bounding box center [1004, 699] width 234 height 15
copy span "[EMAIL_ADDRESS][DOMAIN_NAME]"
click at [984, 684] on li "J'[PERSON_NAME] <[EMAIL_ADDRESS][DOMAIN_NAME]> Remove" at bounding box center [1032, 700] width 470 height 33
drag, startPoint x: 1021, startPoint y: 503, endPoint x: 887, endPoint y: 497, distance: 133.9
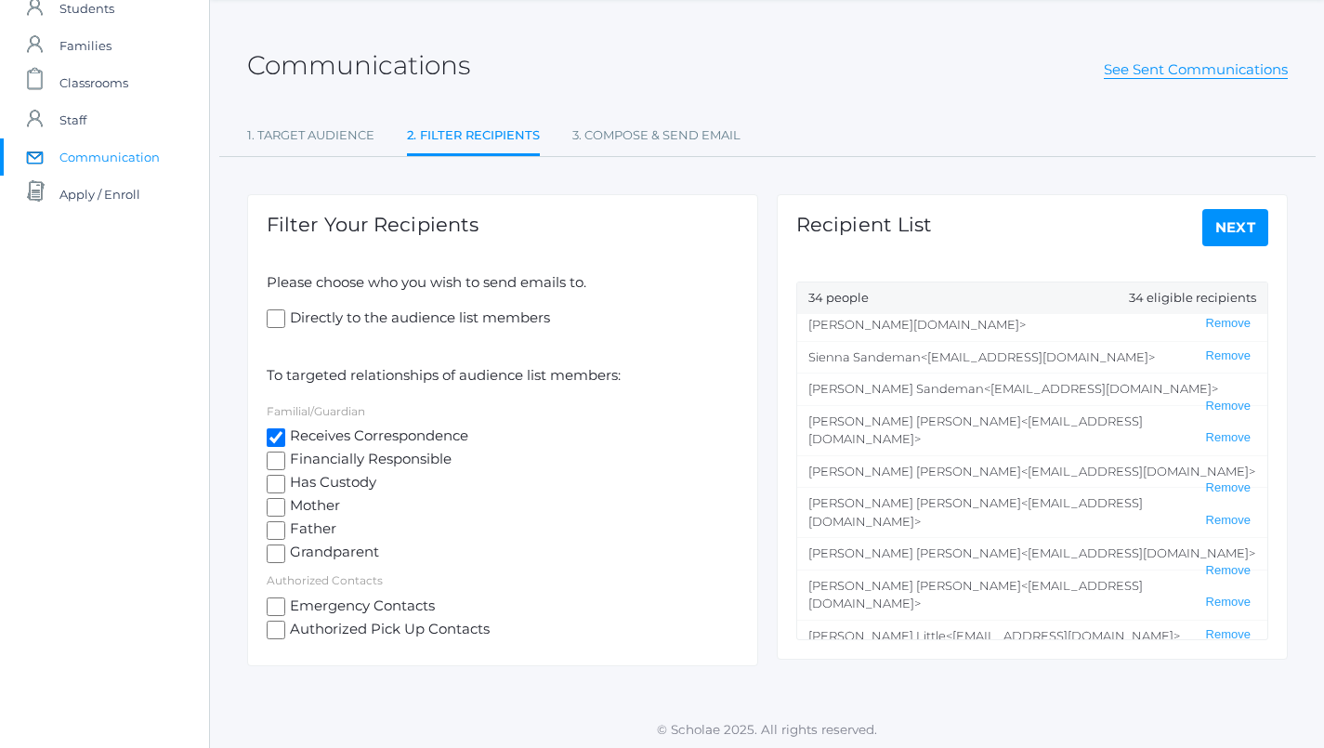
click at [887, 724] on span "<[PERSON_NAME][EMAIL_ADDRESS][DOMAIN_NAME]>" at bounding box center [994, 740] width 372 height 33
copy span "[EMAIL_ADDRESS][DOMAIN_NAME]"
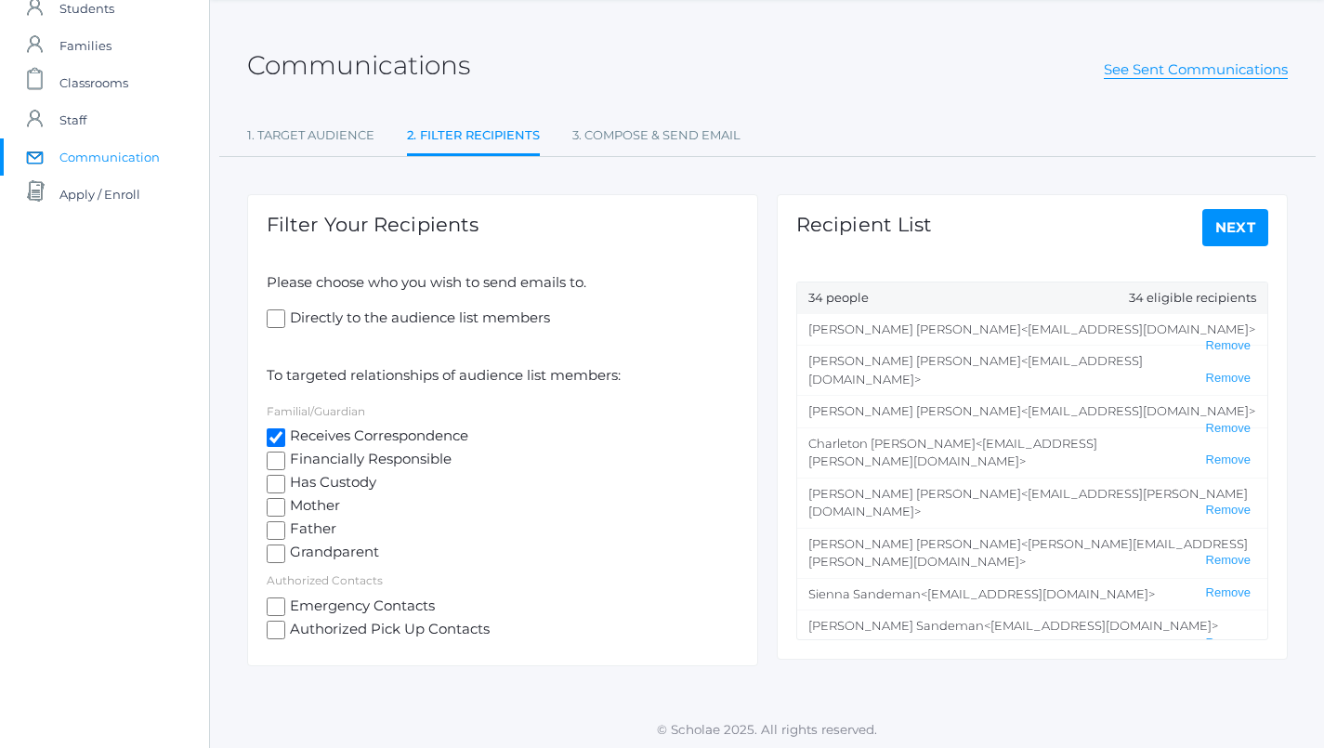
scroll to position [316, 0]
drag, startPoint x: 891, startPoint y: 553, endPoint x: 1038, endPoint y: 551, distance: 147.7
click at [1038, 731] on span "<[EMAIL_ADDRESS][DOMAIN_NAME]>" at bounding box center [975, 747] width 334 height 33
copy span "[EMAIL_ADDRESS][DOMAIN_NAME]"
click at [959, 723] on li "[PERSON_NAME] <[EMAIL_ADDRESS][DOMAIN_NAME]> Remove" at bounding box center [1032, 748] width 470 height 50
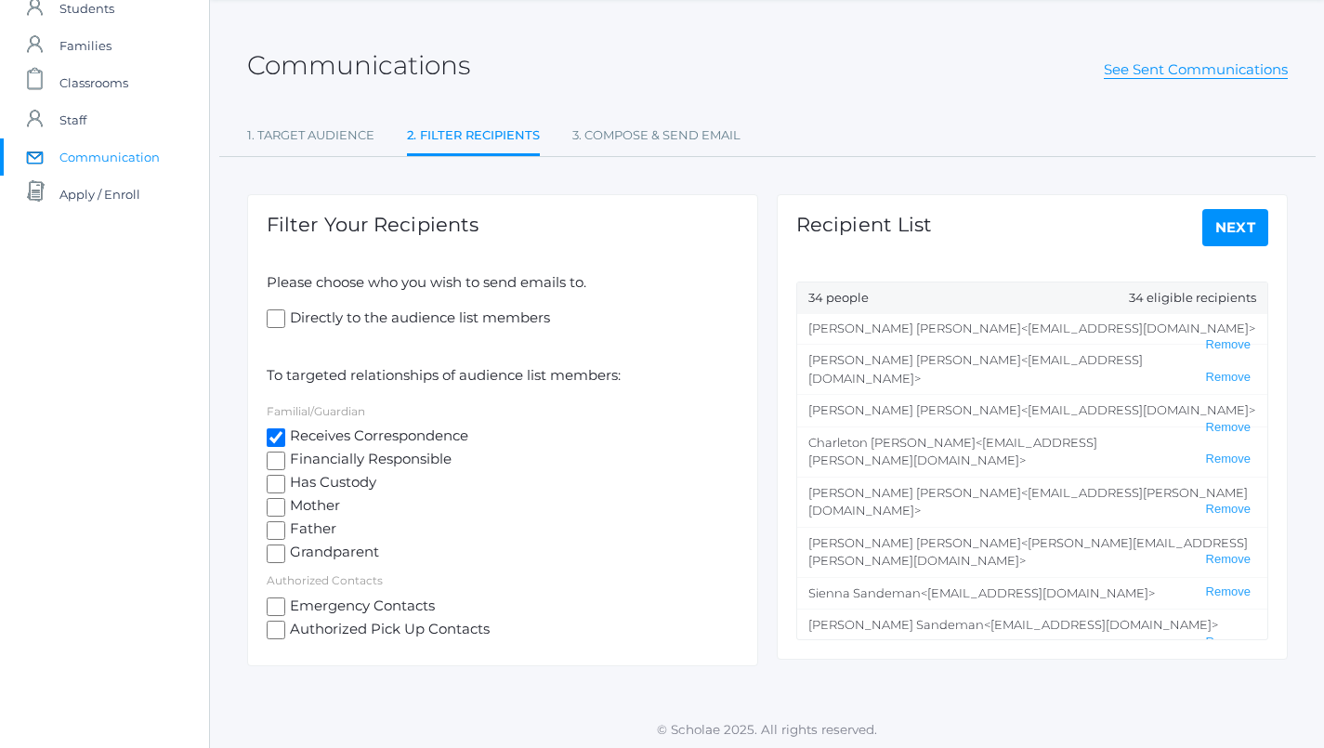
drag, startPoint x: 1042, startPoint y: 519, endPoint x: 891, endPoint y: 518, distance: 151.4
click at [1021, 699] on span "<[EMAIL_ADDRESS][DOMAIN_NAME]>" at bounding box center [1138, 706] width 234 height 15
copy span "[EMAIL_ADDRESS][DOMAIN_NAME]"
click at [945, 608] on li "[PERSON_NAME] <[EMAIL_ADDRESS][DOMAIN_NAME]> Remove" at bounding box center [1032, 624] width 470 height 33
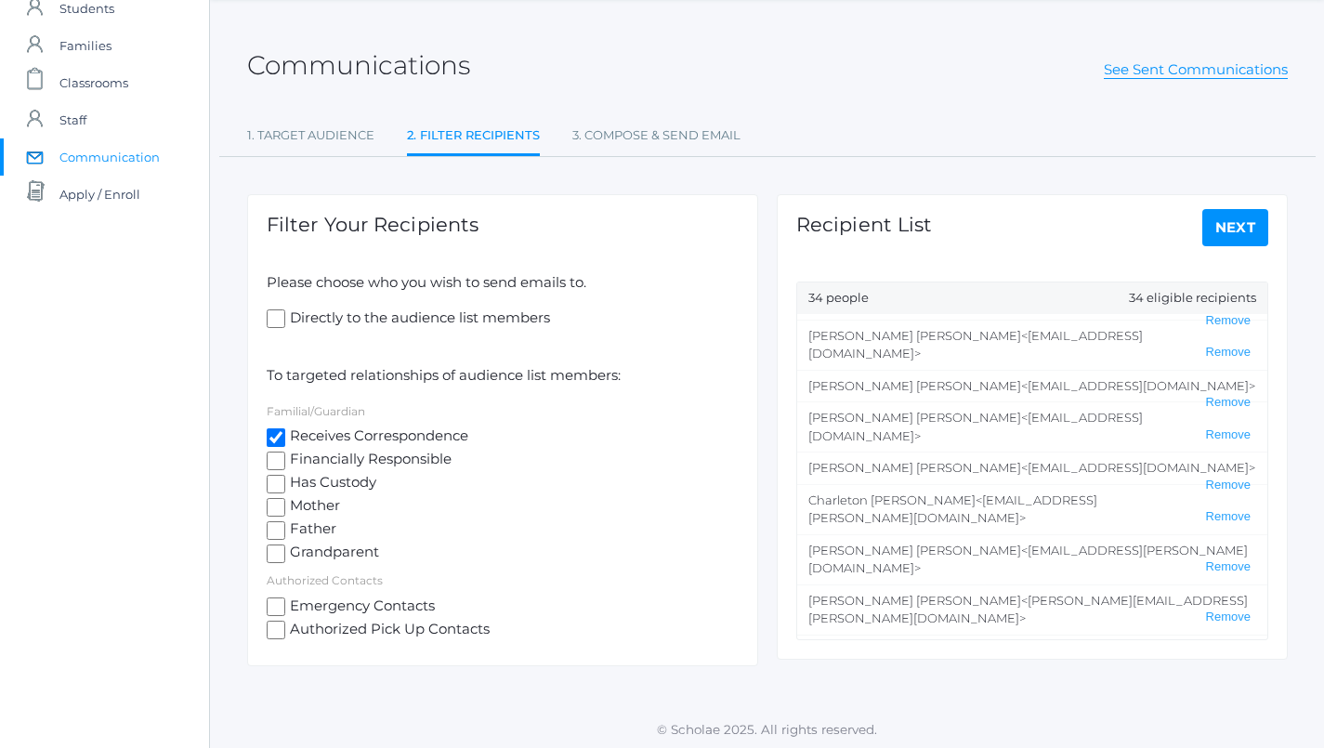
scroll to position [259, 0]
drag, startPoint x: 893, startPoint y: 543, endPoint x: 1038, endPoint y: 546, distance: 144.9
click at [1038, 706] on span "<[EMAIL_ADDRESS][DOMAIN_NAME]>" at bounding box center [975, 722] width 334 height 33
click at [891, 706] on span "<[EMAIL_ADDRESS][DOMAIN_NAME]>" at bounding box center [975, 722] width 334 height 33
drag, startPoint x: 890, startPoint y: 545, endPoint x: 1039, endPoint y: 549, distance: 149.6
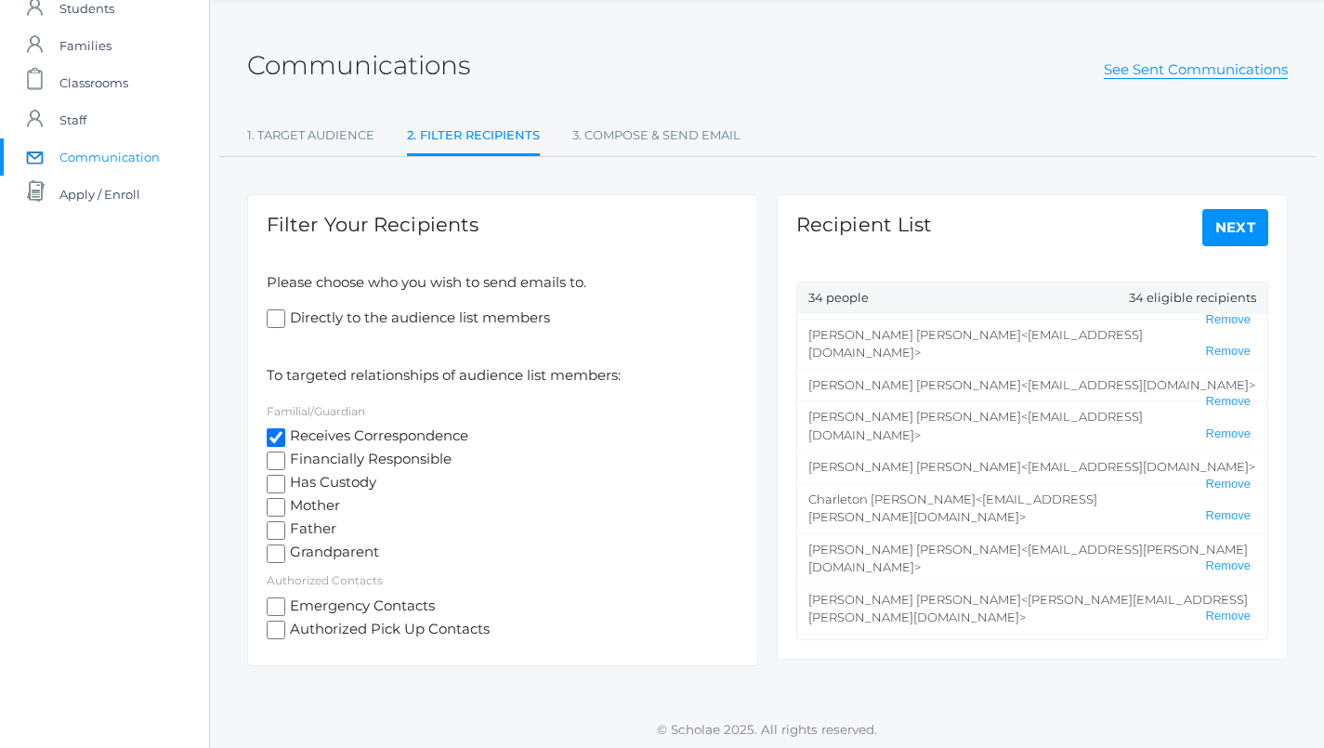
click at [1039, 698] on li "[PERSON_NAME] <[EMAIL_ADDRESS][DOMAIN_NAME]> Remove" at bounding box center [1032, 723] width 470 height 50
drag, startPoint x: 1039, startPoint y: 543, endPoint x: 892, endPoint y: 543, distance: 147.7
click at [892, 706] on span "<[EMAIL_ADDRESS][DOMAIN_NAME]>" at bounding box center [975, 722] width 334 height 33
copy span "[EMAIL_ADDRESS][DOMAIN_NAME]"
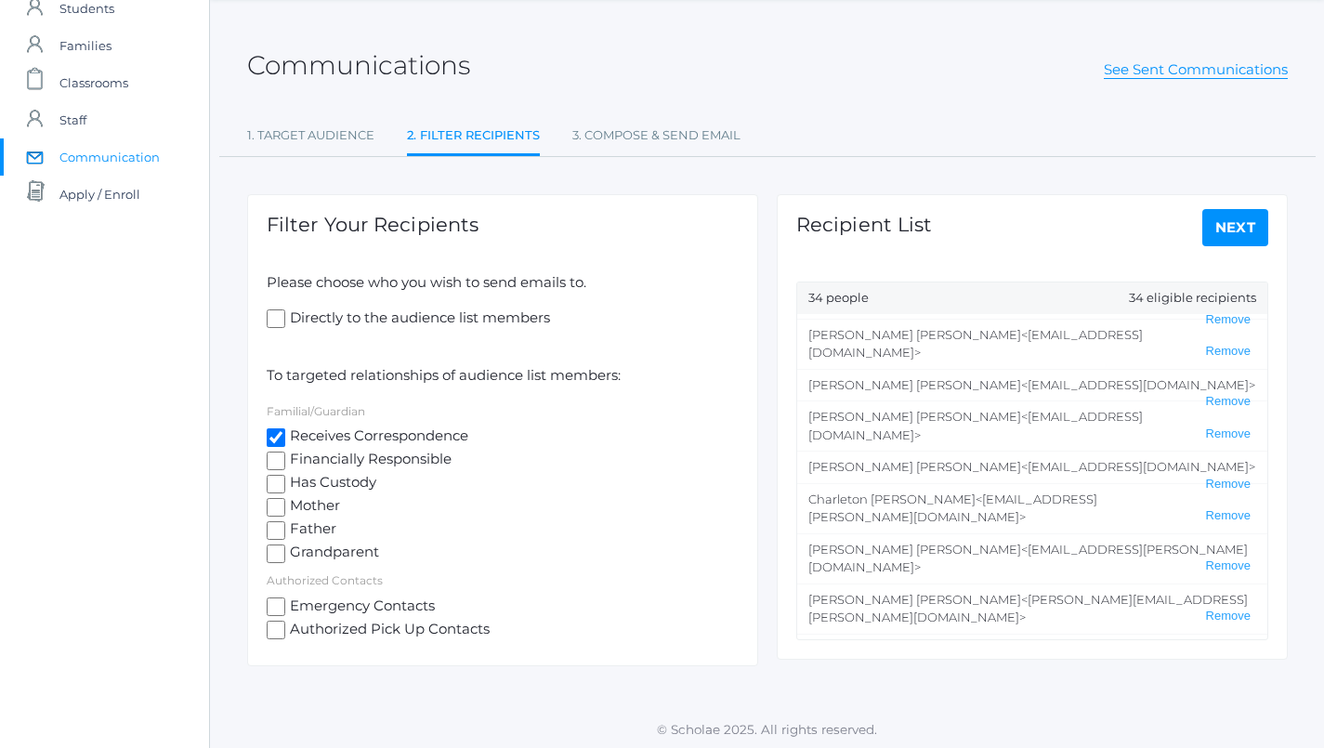
click at [972, 706] on span "<[EMAIL_ADDRESS][DOMAIN_NAME]>" at bounding box center [975, 722] width 334 height 33
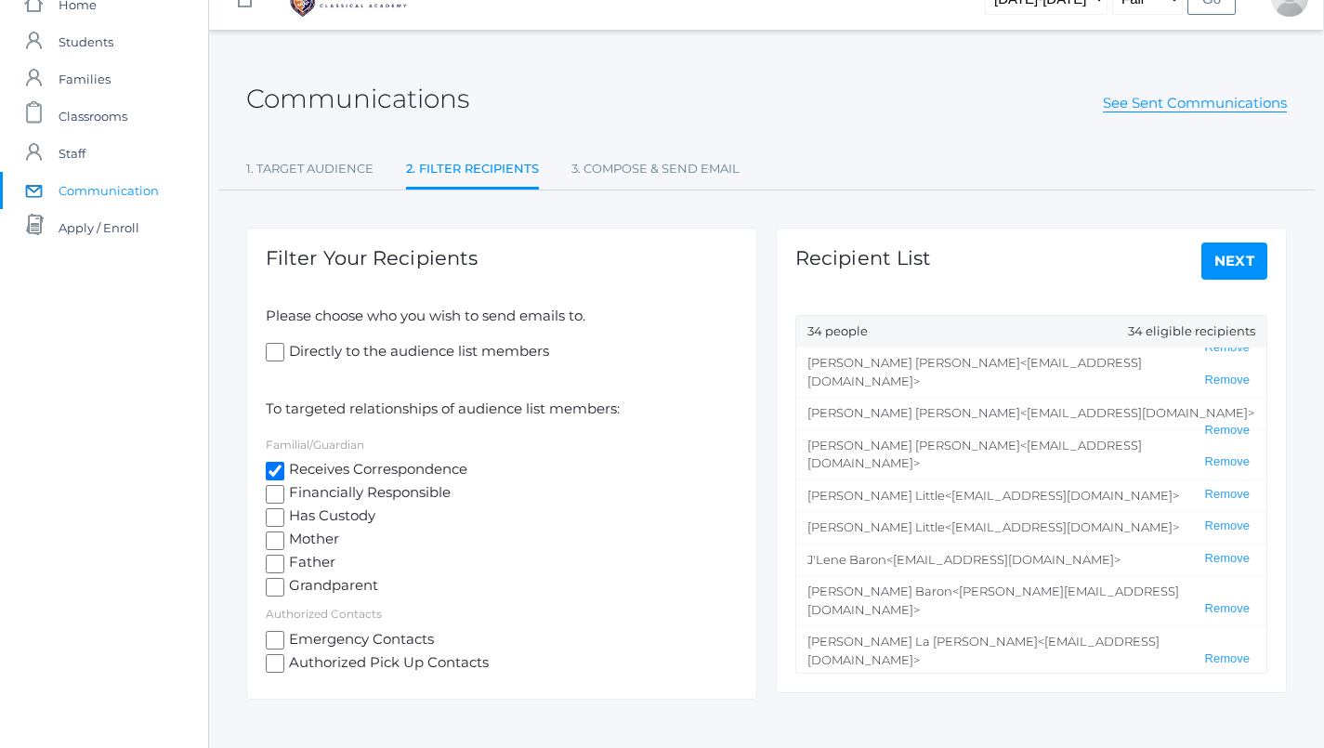
scroll to position [727, 0]
drag, startPoint x: 950, startPoint y: 582, endPoint x: 1080, endPoint y: 584, distance: 130.1
copy span "[EMAIL_ADDRESS][DOMAIN_NAME]"
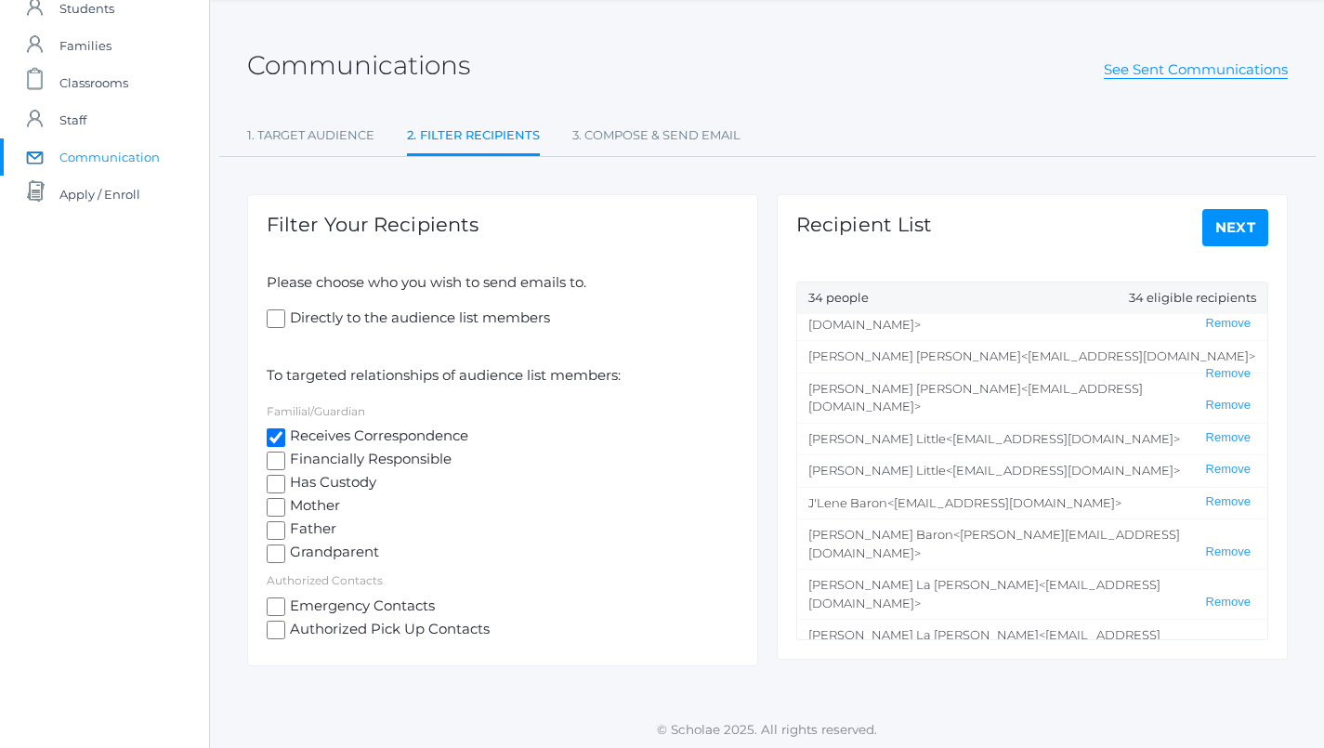
scroll to position [748, 0]
drag, startPoint x: 898, startPoint y: 593, endPoint x: 1048, endPoint y: 595, distance: 149.6
copy span "[EMAIL_ADDRESS][DOMAIN_NAME]"
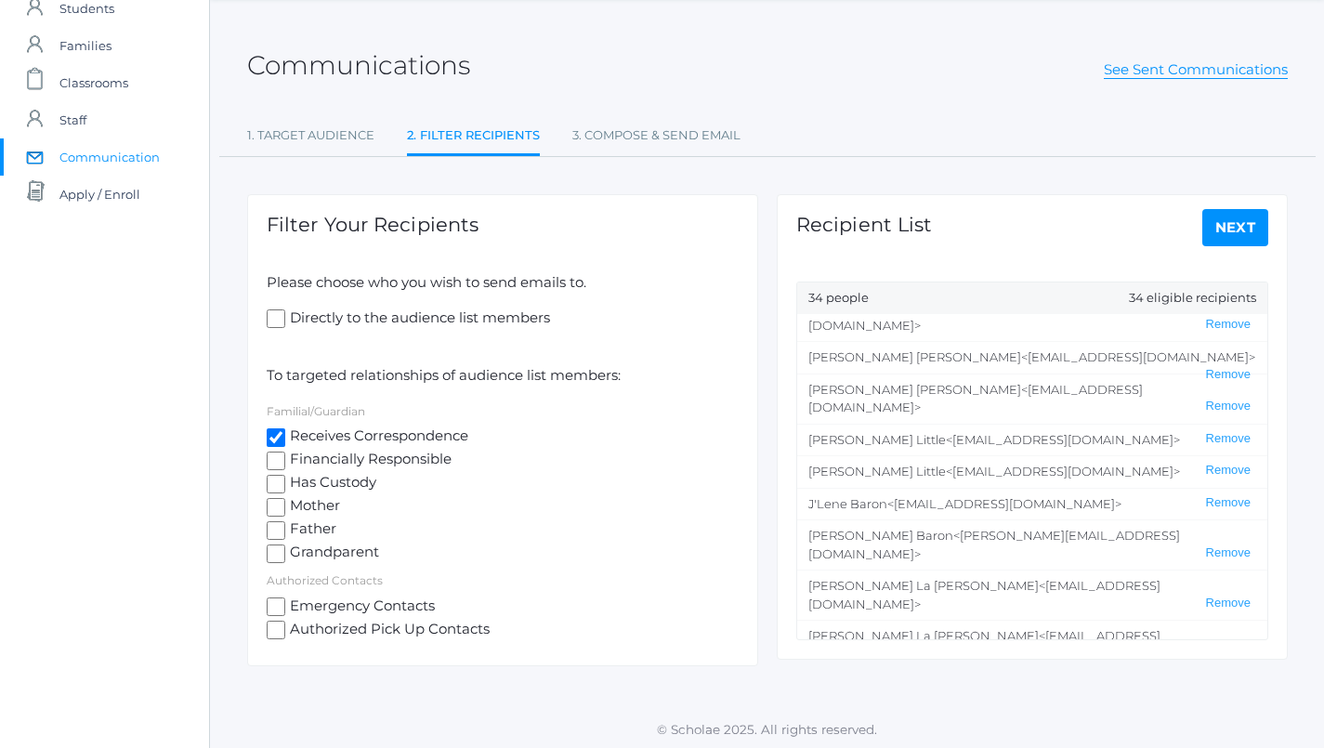
drag, startPoint x: 913, startPoint y: 622, endPoint x: 1044, endPoint y: 626, distance: 131.0
copy span "[EMAIL_ADDRESS][DOMAIN_NAME]"
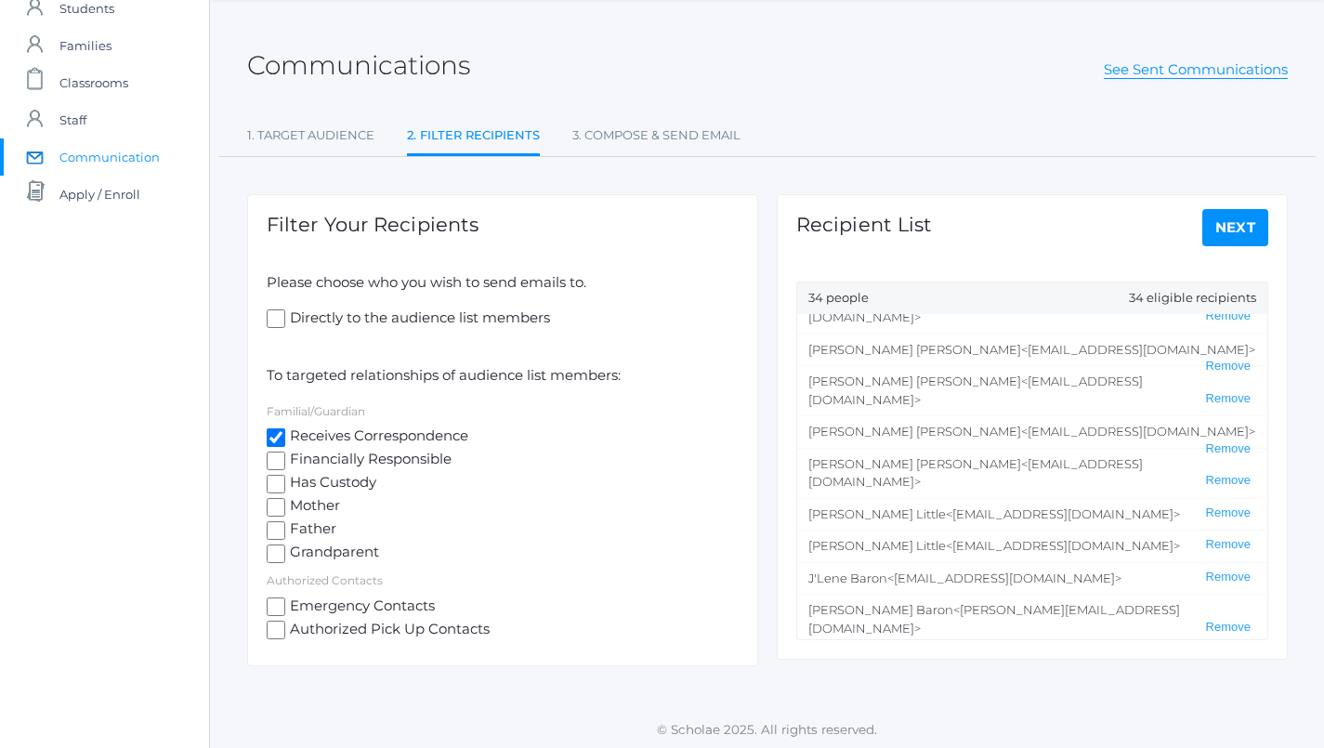
scroll to position [672, 0]
drag, startPoint x: 1064, startPoint y: 414, endPoint x: 890, endPoint y: 413, distance: 173.7
click at [890, 653] on span "<[EMAIL_ADDRESS][DOMAIN_NAME]>" at bounding box center [984, 669] width 352 height 33
copy span "[EMAIL_ADDRESS][DOMAIN_NAME]"
click at [948, 695] on li "[PERSON_NAME] <[EMAIL_ADDRESS][DOMAIN_NAME]> Remove" at bounding box center [1032, 720] width 470 height 50
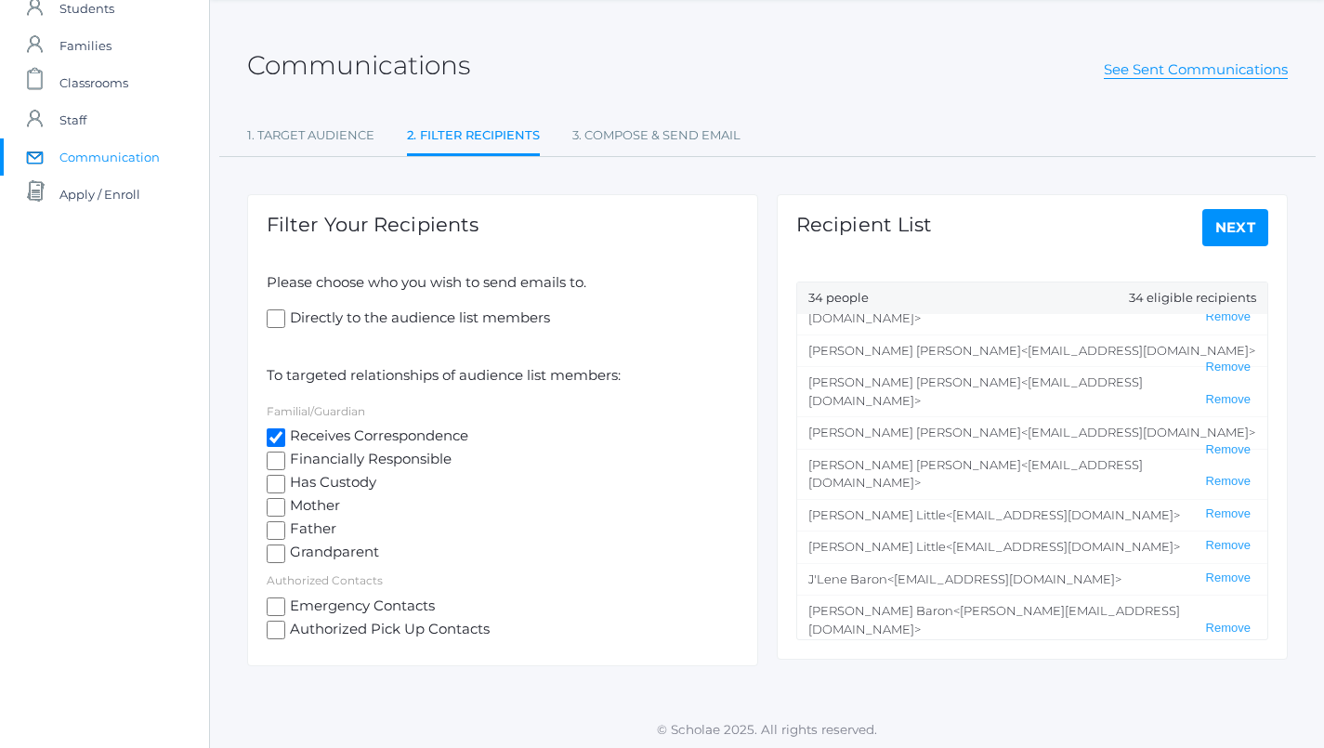
drag, startPoint x: 906, startPoint y: 448, endPoint x: 1037, endPoint y: 444, distance: 131.0
click at [1037, 703] on span "<[EMAIL_ADDRESS][DOMAIN_NAME]>" at bounding box center [984, 719] width 352 height 33
copy span "[EMAIL_ADDRESS][DOMAIN_NAME]"
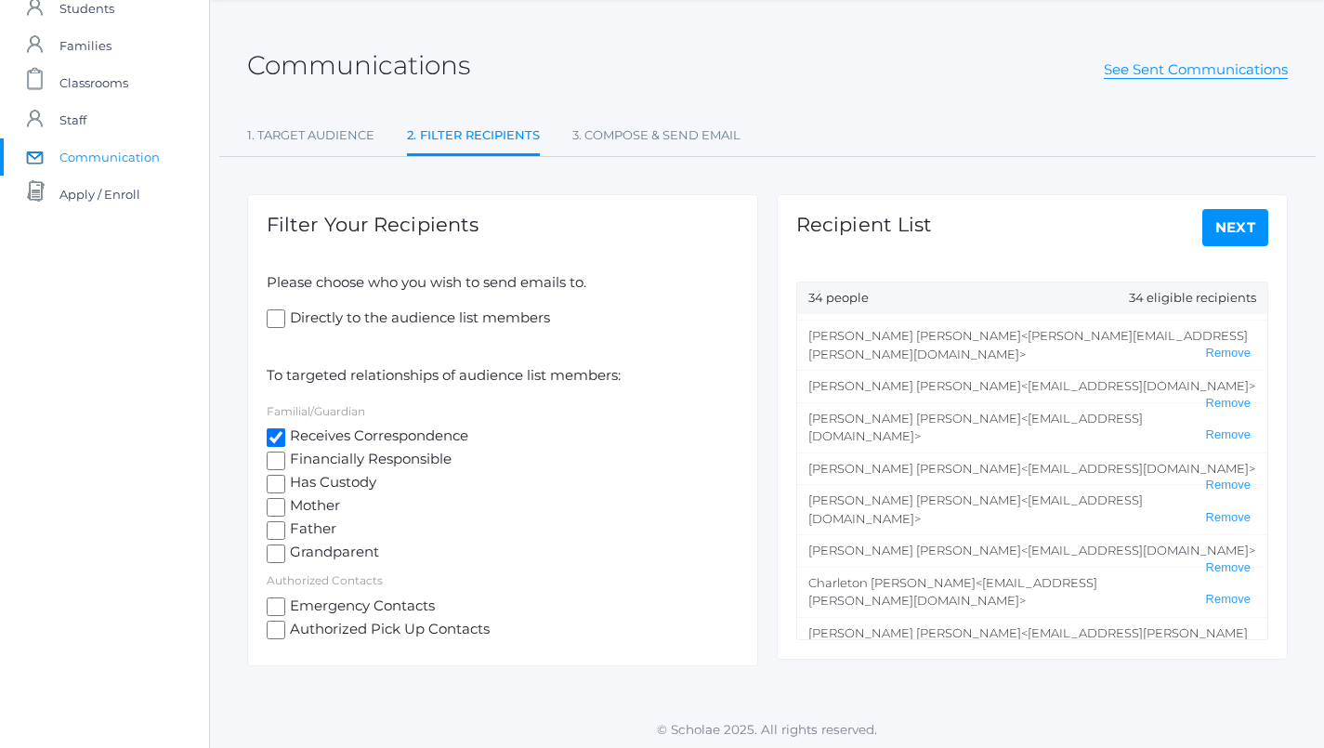
scroll to position [173, 0]
drag, startPoint x: 911, startPoint y: 409, endPoint x: 1072, endPoint y: 406, distance: 160.7
click at [1072, 495] on span "<[EMAIL_ADDRESS][DOMAIN_NAME]>" at bounding box center [975, 511] width 334 height 33
click at [1021, 545] on span "<[EMAIL_ADDRESS][DOMAIN_NAME]>" at bounding box center [1138, 552] width 234 height 15
drag, startPoint x: 888, startPoint y: 442, endPoint x: 1047, endPoint y: 444, distance: 158.8
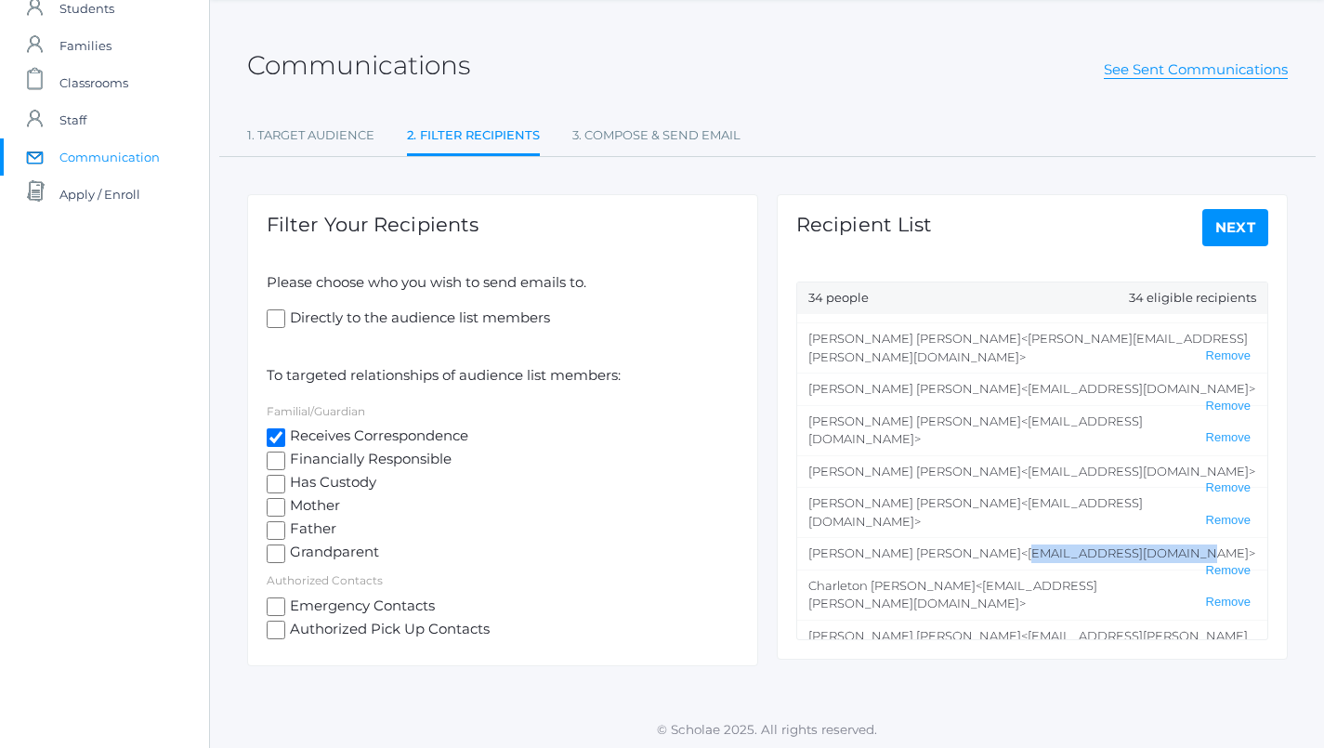
click at [1047, 545] on span "<[EMAIL_ADDRESS][DOMAIN_NAME]>" at bounding box center [1138, 552] width 234 height 15
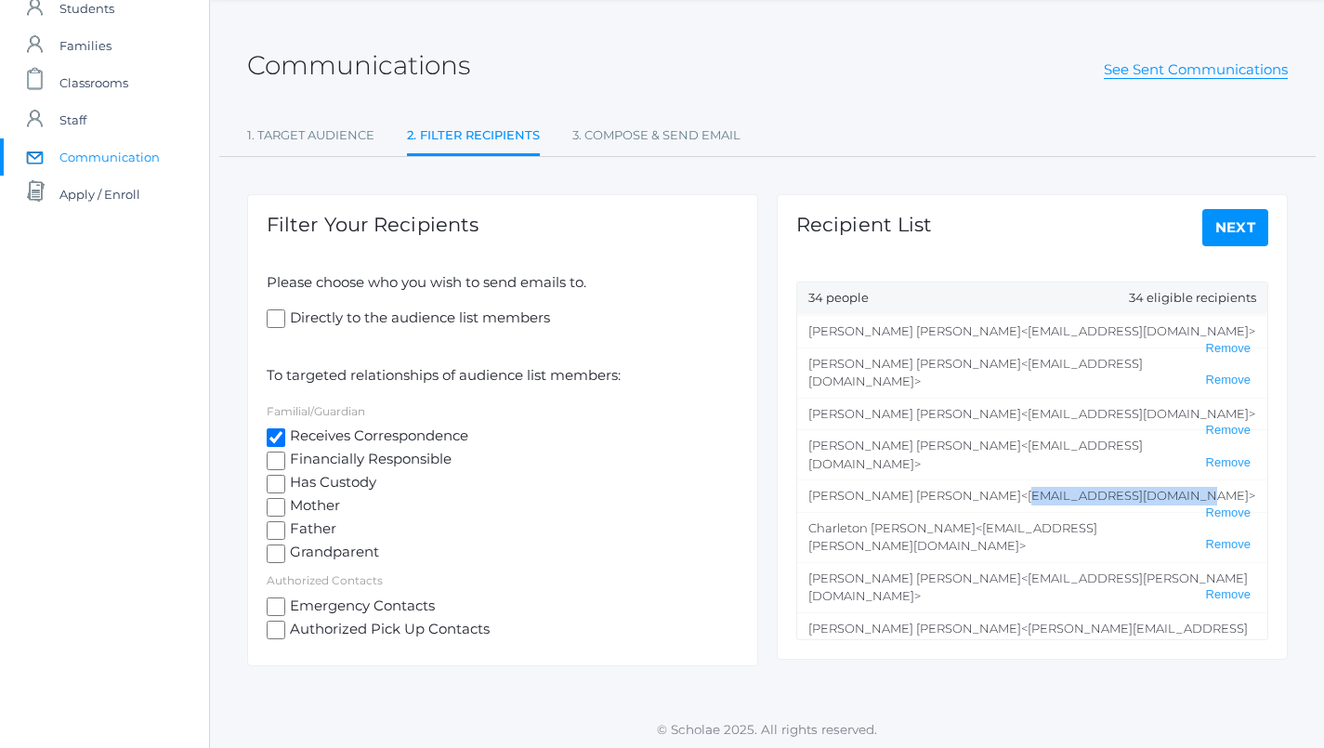
scroll to position [232, 0]
drag, startPoint x: 931, startPoint y: 506, endPoint x: 1089, endPoint y: 509, distance: 157.9
click at [1089, 669] on span "<[EMAIL_ADDRESS][DOMAIN_NAME]>" at bounding box center [1037, 676] width 234 height 15
drag, startPoint x: 1108, startPoint y: 539, endPoint x: 924, endPoint y: 537, distance: 183.9
click at [984, 700] on span "<[EMAIL_ADDRESS][DOMAIN_NAME]>" at bounding box center [1101, 707] width 234 height 15
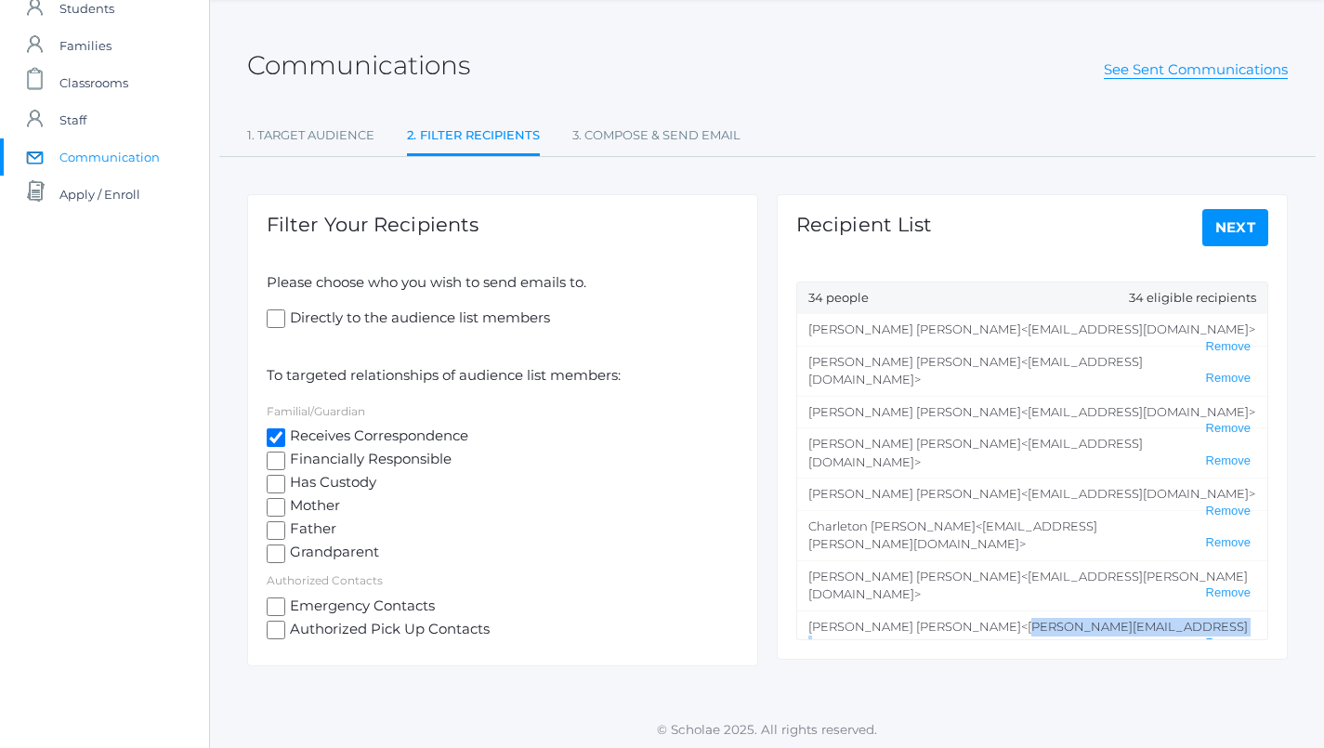
drag, startPoint x: 946, startPoint y: 476, endPoint x: 1141, endPoint y: 479, distance: 194.2
click at [1141, 619] on span "<[PERSON_NAME][EMAIL_ADDRESS][PERSON_NAME][DOMAIN_NAME]>" at bounding box center [1027, 635] width 439 height 33
click at [1043, 510] on li "[PERSON_NAME] <[PERSON_NAME][EMAIL_ADDRESS][PERSON_NAME][DOMAIN_NAME]> Remove" at bounding box center [1032, 535] width 470 height 50
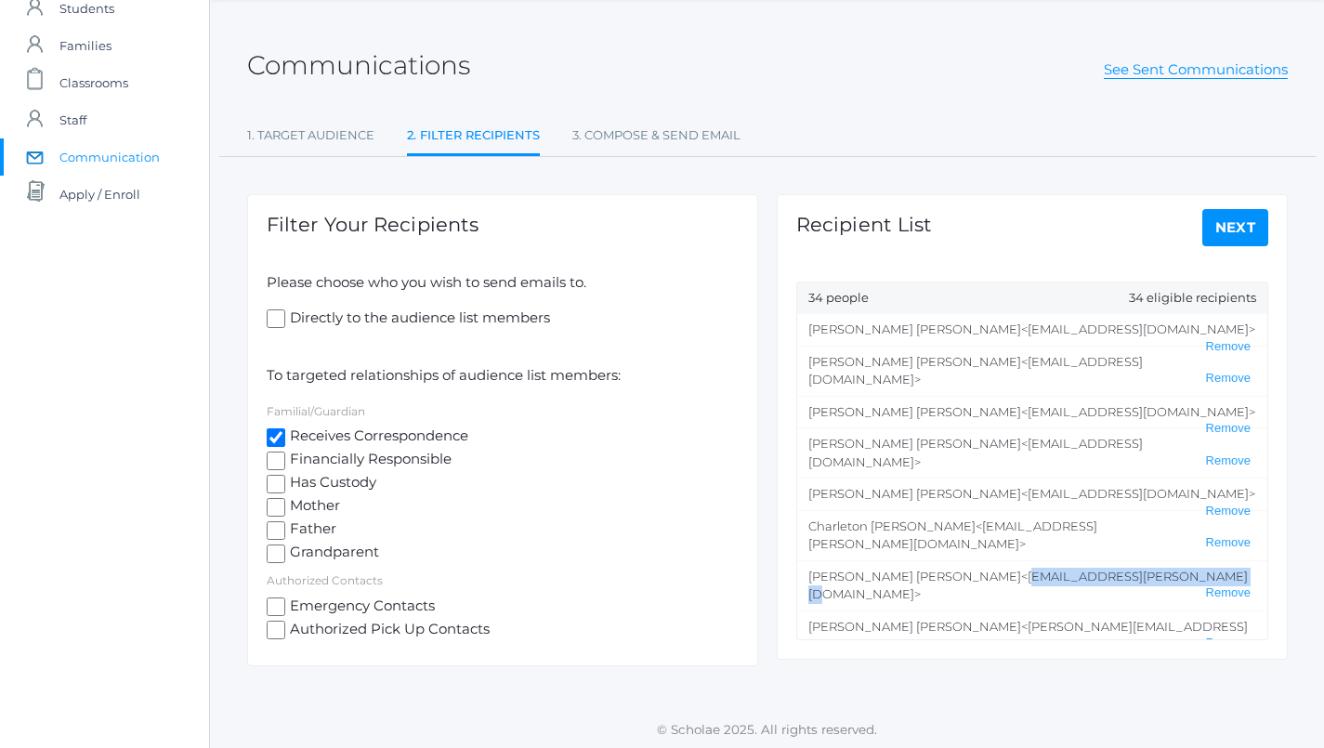
drag, startPoint x: 966, startPoint y: 443, endPoint x: 1164, endPoint y: 447, distance: 197.9
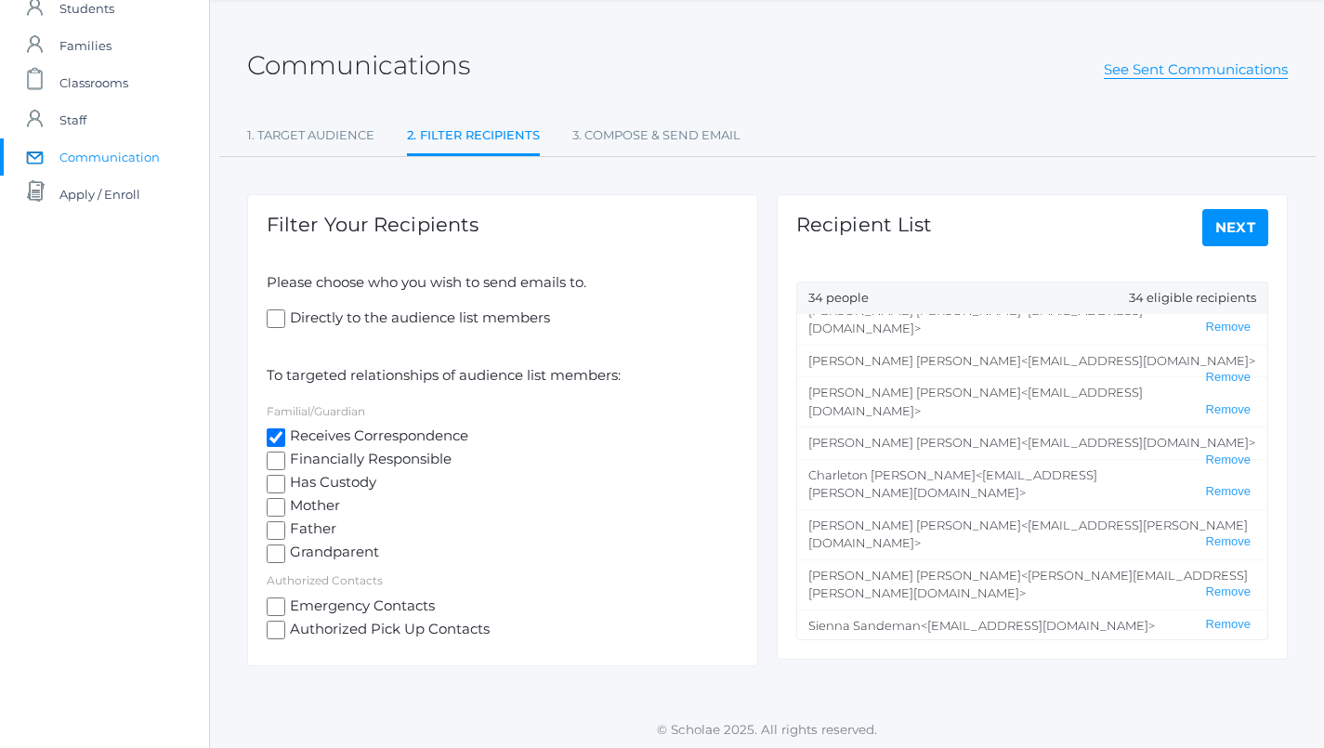
click at [984, 649] on span "<[EMAIL_ADDRESS][DOMAIN_NAME]>" at bounding box center [1101, 656] width 234 height 15
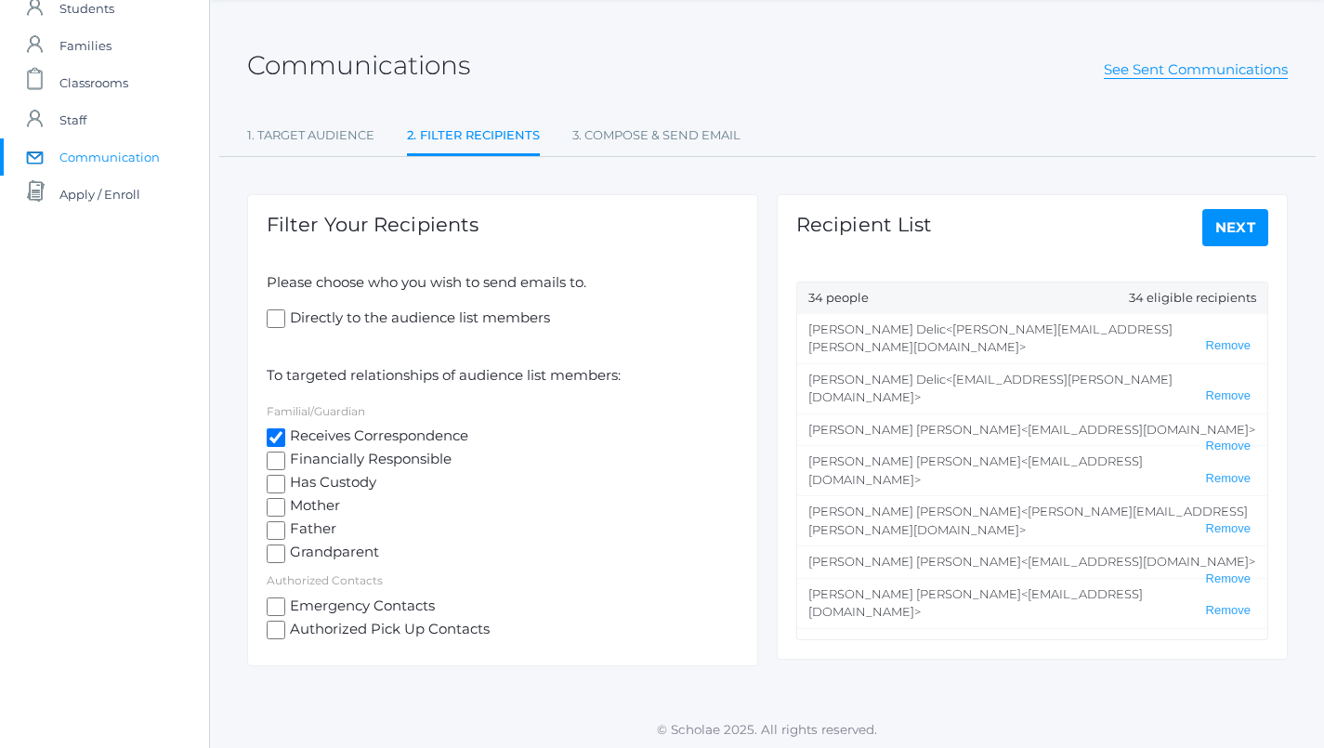
scroll to position [0, 0]
drag, startPoint x: 906, startPoint y: 456, endPoint x: 1064, endPoint y: 455, distance: 157.9
click at [1064, 503] on span "<[PERSON_NAME][EMAIL_ADDRESS][PERSON_NAME][DOMAIN_NAME]>" at bounding box center [1027, 519] width 439 height 33
click at [971, 495] on li "[PERSON_NAME] <[PERSON_NAME][EMAIL_ADDRESS][PERSON_NAME][DOMAIN_NAME]> Remove" at bounding box center [1032, 520] width 470 height 50
drag, startPoint x: 903, startPoint y: 486, endPoint x: 1051, endPoint y: 482, distance: 148.7
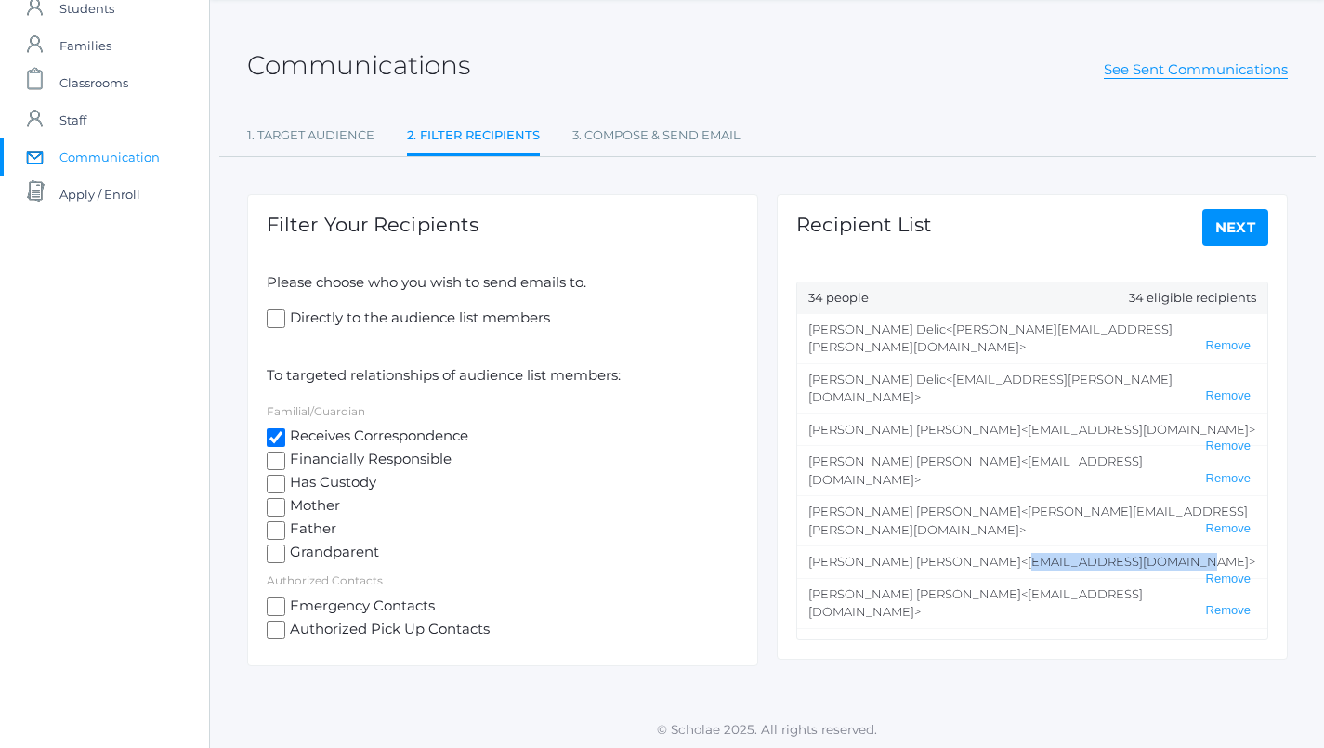
click at [1051, 554] on span "<[EMAIL_ADDRESS][DOMAIN_NAME]>" at bounding box center [1138, 561] width 234 height 15
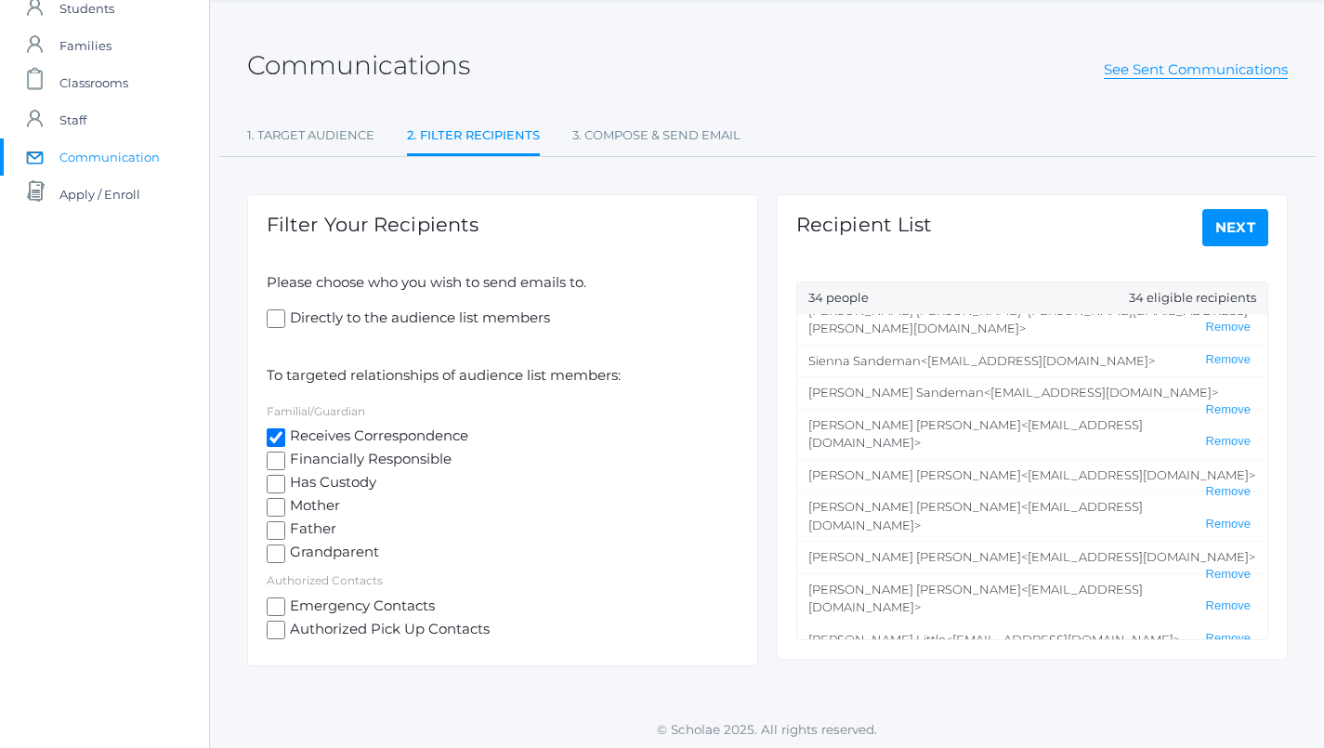
scroll to position [545, 0]
drag, startPoint x: 1109, startPoint y: 414, endPoint x: 887, endPoint y: 412, distance: 222.0
click at [946, 634] on span "<[EMAIL_ADDRESS][DOMAIN_NAME]>" at bounding box center [1063, 641] width 234 height 15
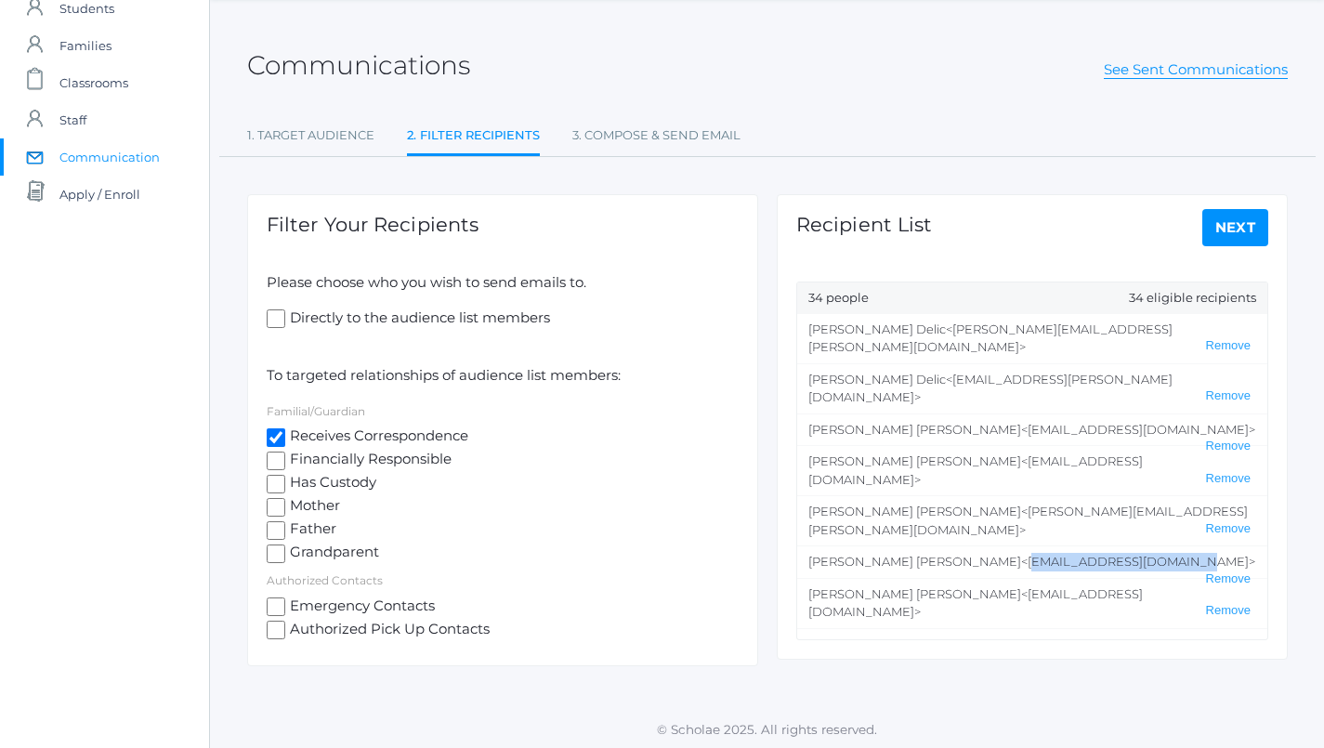
scroll to position [0, 0]
drag, startPoint x: 879, startPoint y: 329, endPoint x: 1007, endPoint y: 333, distance: 128.2
click at [1007, 333] on span "<[PERSON_NAME][EMAIL_ADDRESS][PERSON_NAME][DOMAIN_NAME]>" at bounding box center [990, 337] width 364 height 33
click at [1004, 372] on span "<[EMAIL_ADDRESS][PERSON_NAME][DOMAIN_NAME]>" at bounding box center [990, 388] width 364 height 33
drag, startPoint x: 1004, startPoint y: 363, endPoint x: 894, endPoint y: 363, distance: 109.6
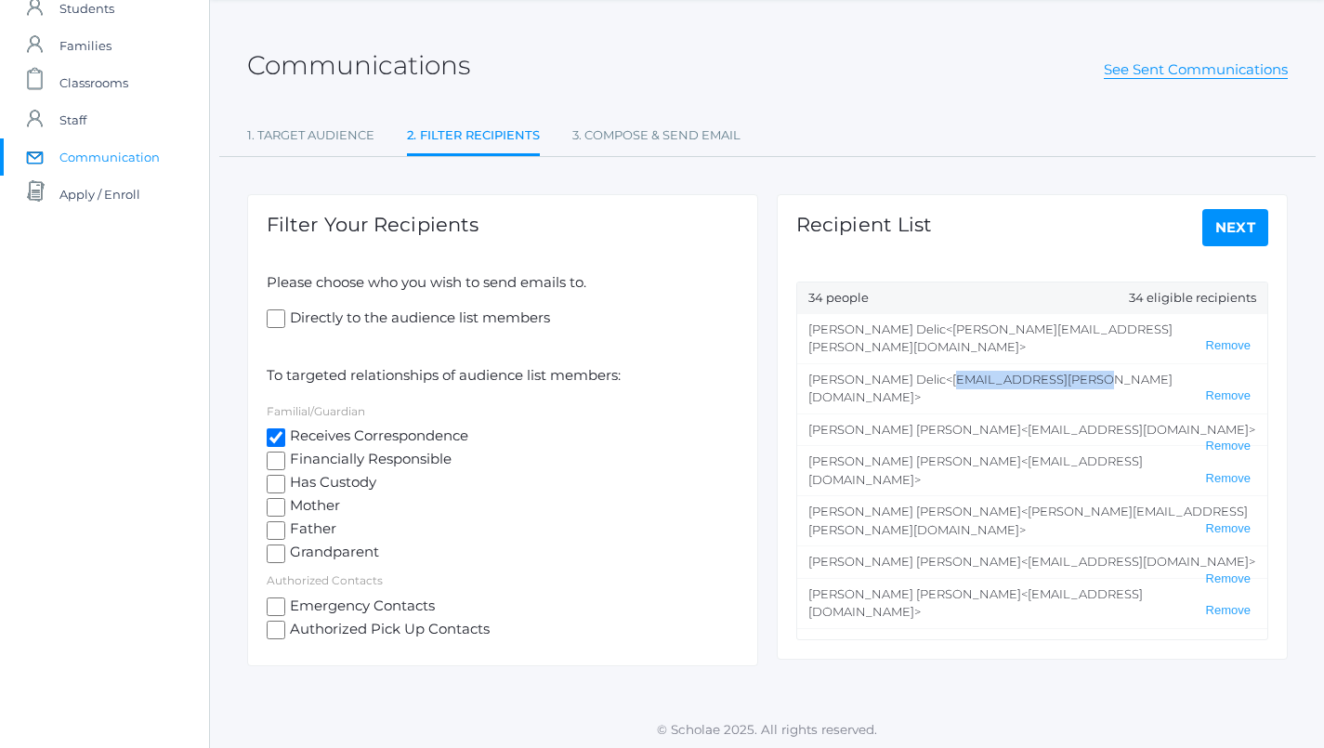
click at [894, 372] on span "<[EMAIL_ADDRESS][PERSON_NAME][DOMAIN_NAME]>" at bounding box center [990, 388] width 364 height 33
click at [907, 372] on span "<[EMAIL_ADDRESS][PERSON_NAME][DOMAIN_NAME]>" at bounding box center [990, 388] width 364 height 33
drag, startPoint x: 1001, startPoint y: 359, endPoint x: 878, endPoint y: 359, distance: 123.5
click at [878, 372] on span "<[EMAIL_ADDRESS][PERSON_NAME][DOMAIN_NAME]>" at bounding box center [990, 388] width 364 height 33
